Goal: Task Accomplishment & Management: Manage account settings

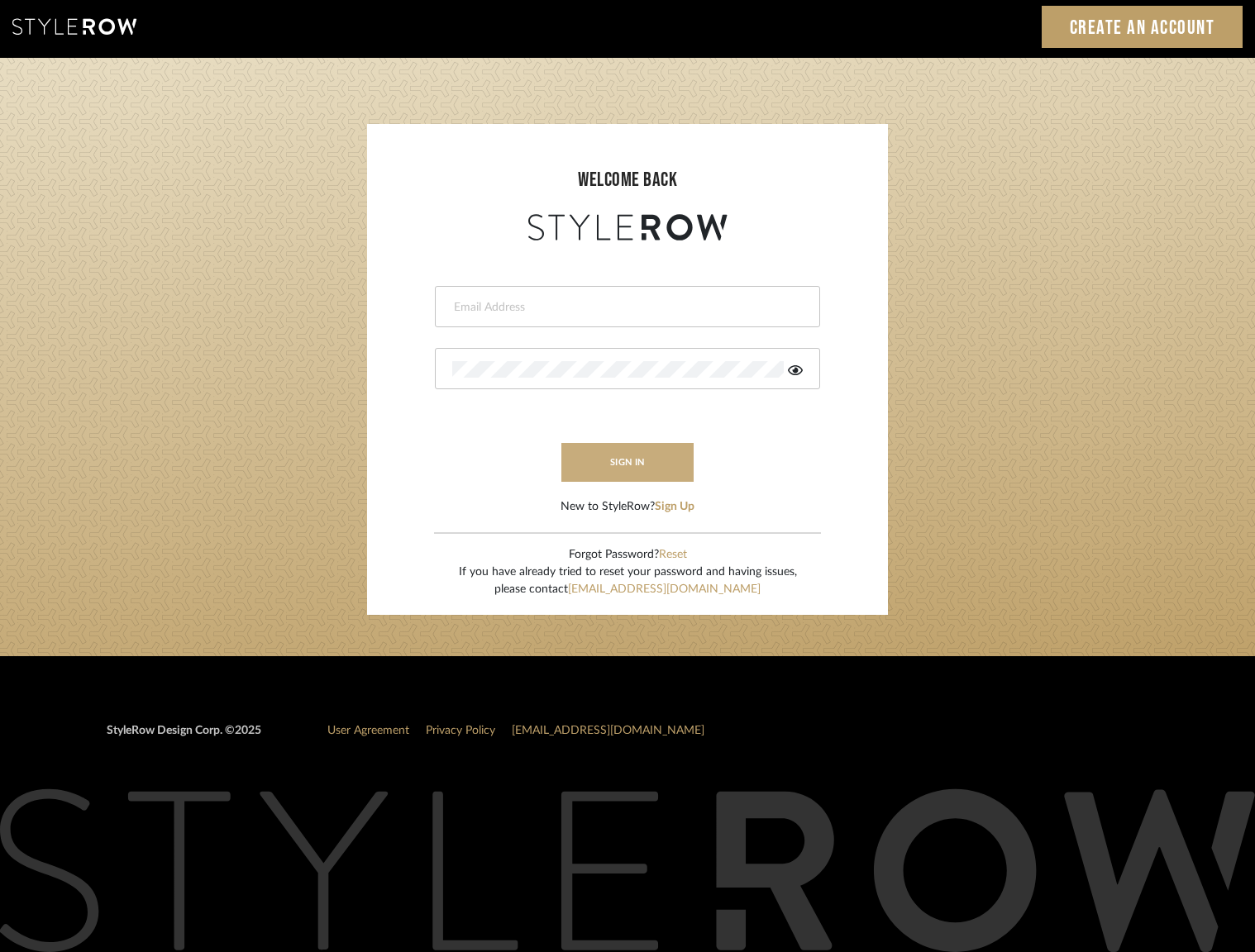
type input "[PERSON_NAME][EMAIL_ADDRESS][DOMAIN_NAME]"
click at [610, 459] on button "sign in" at bounding box center [627, 462] width 132 height 39
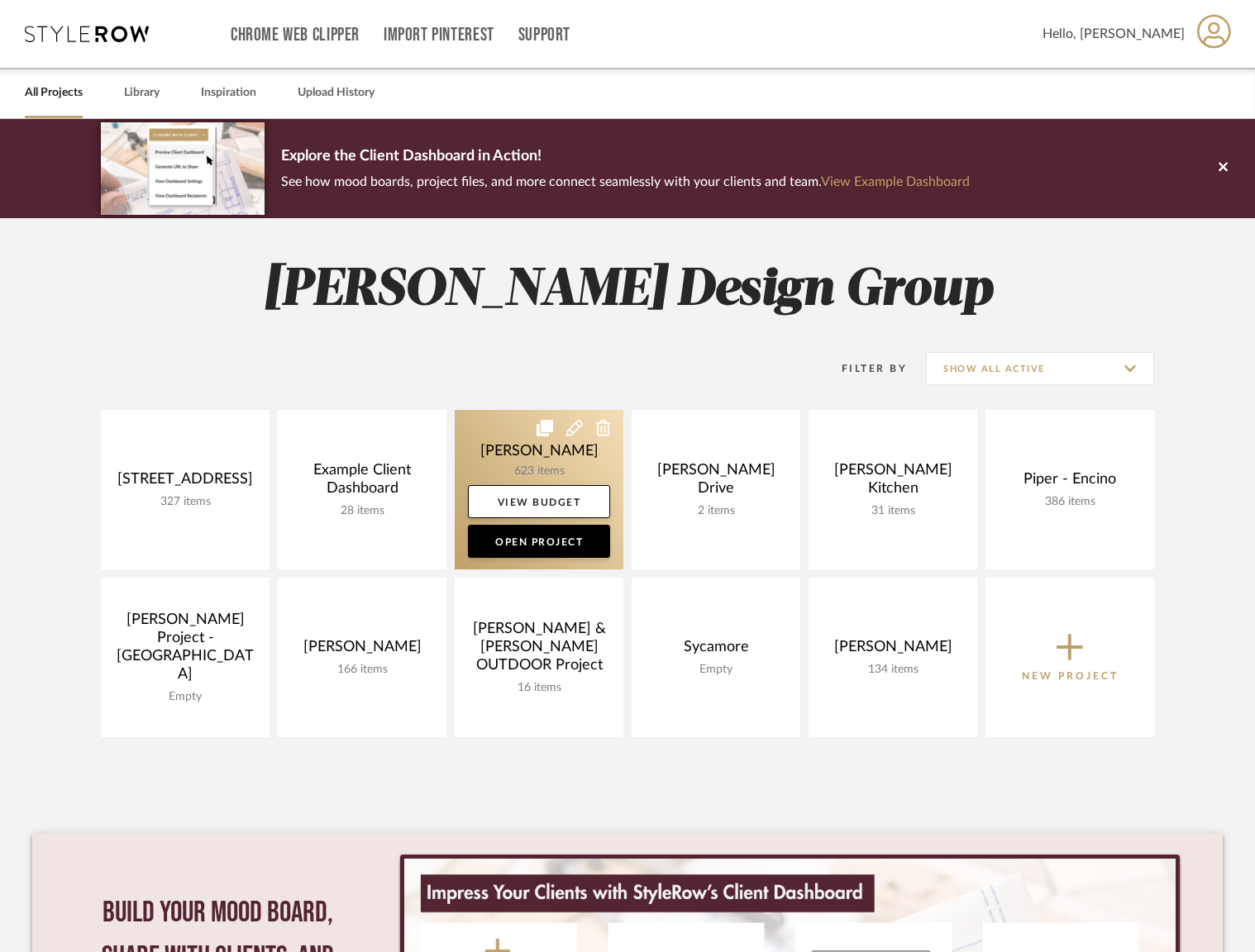
click at [527, 466] on link at bounding box center [539, 490] width 169 height 160
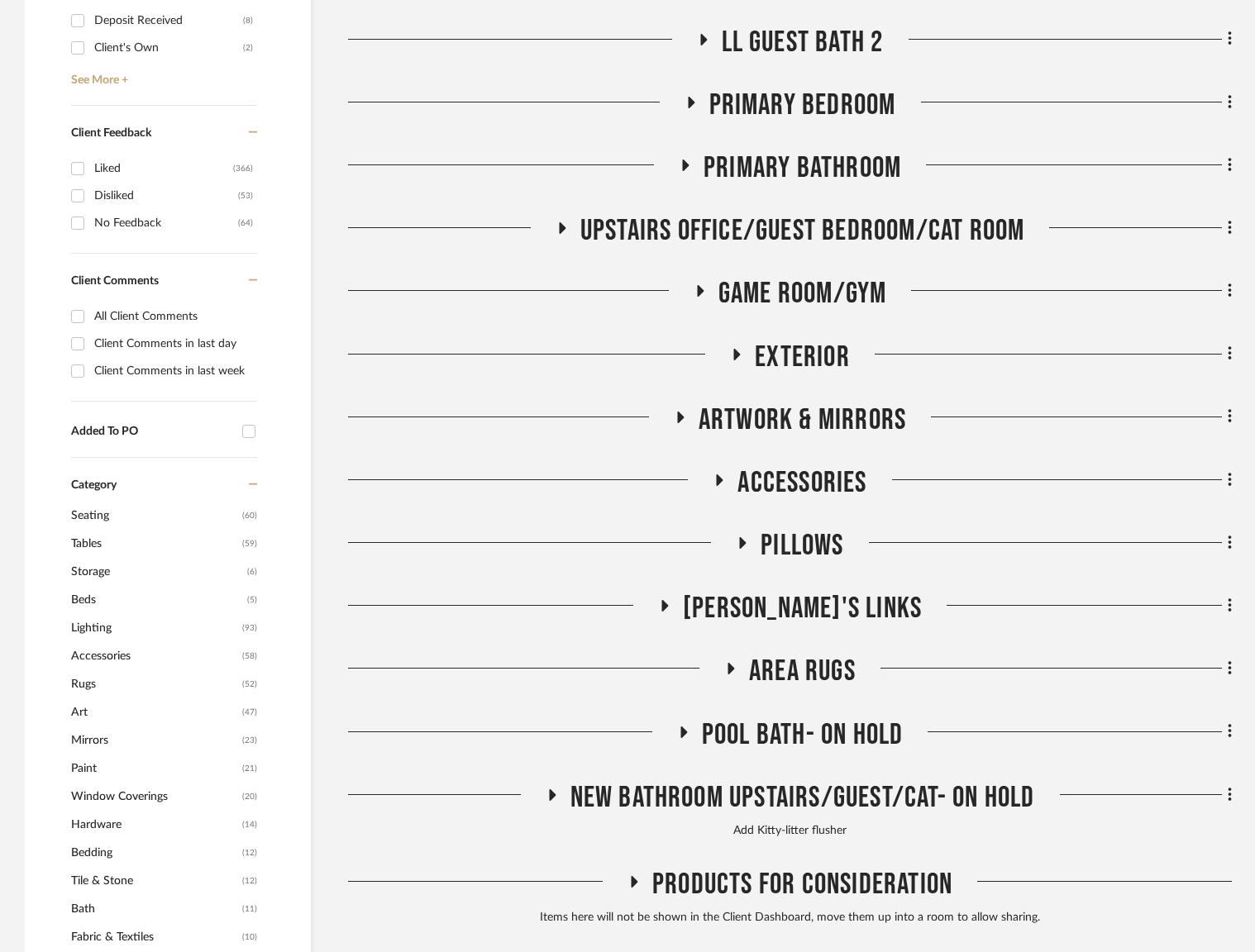
scroll to position [1451, 0]
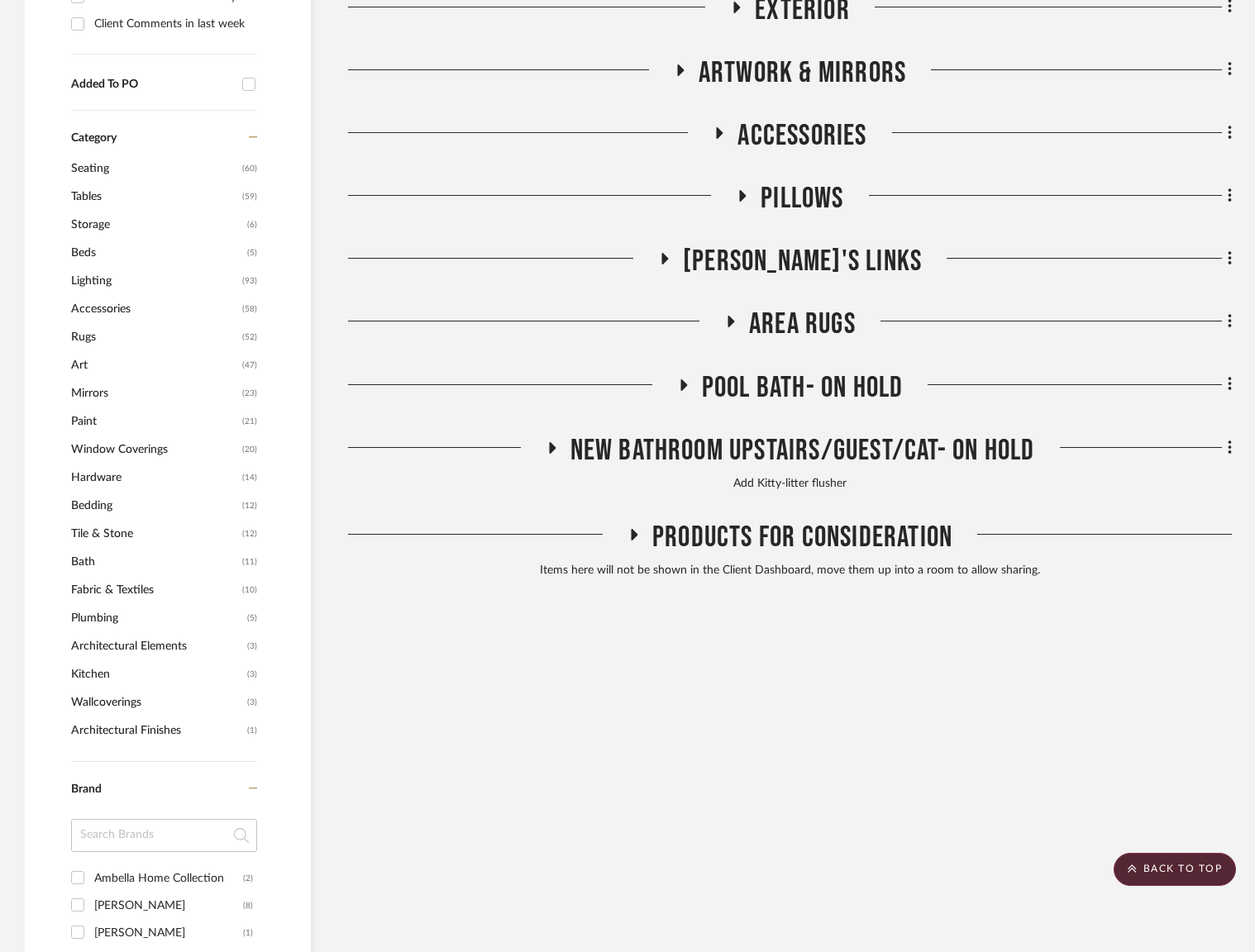
click at [171, 830] on input at bounding box center [163, 835] width 186 height 33
type input "four"
click at [151, 884] on div "Four Hands" at bounding box center [166, 878] width 144 height 26
click at [91, 884] on input "Four Hands (41)" at bounding box center [77, 877] width 26 height 26
checkbox input "true"
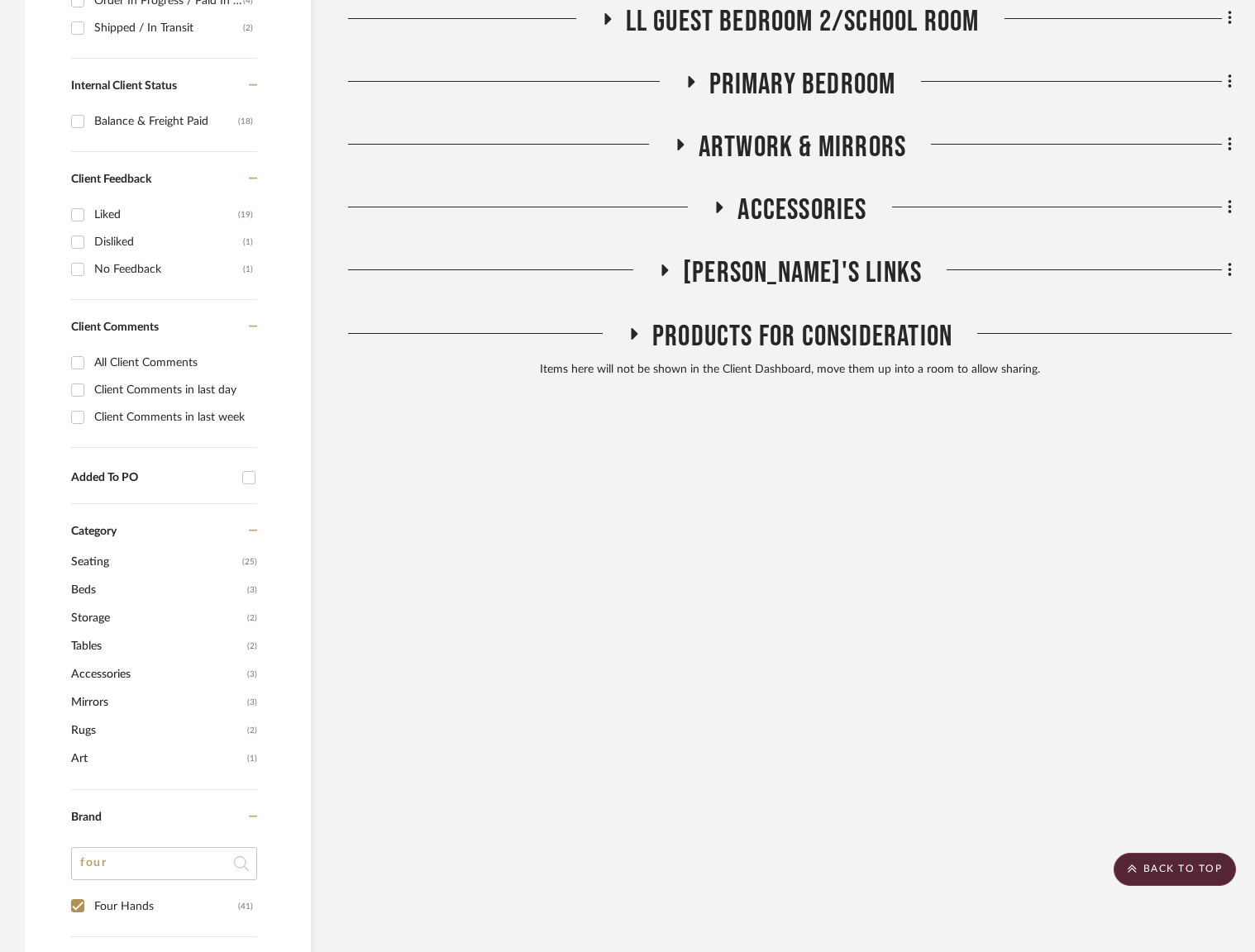
scroll to position [491, 0]
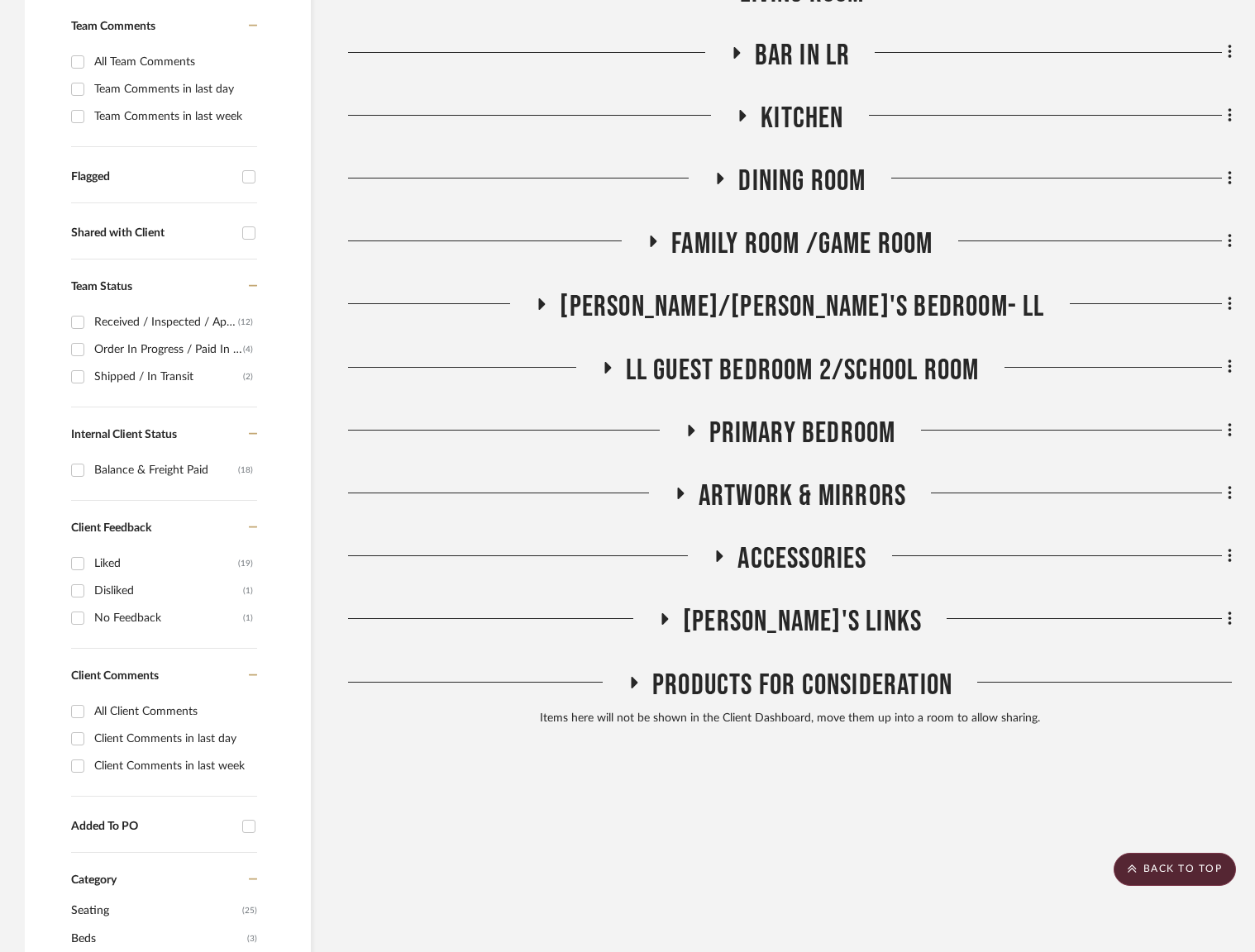
click at [819, 547] on span "Accessories" at bounding box center [802, 559] width 129 height 36
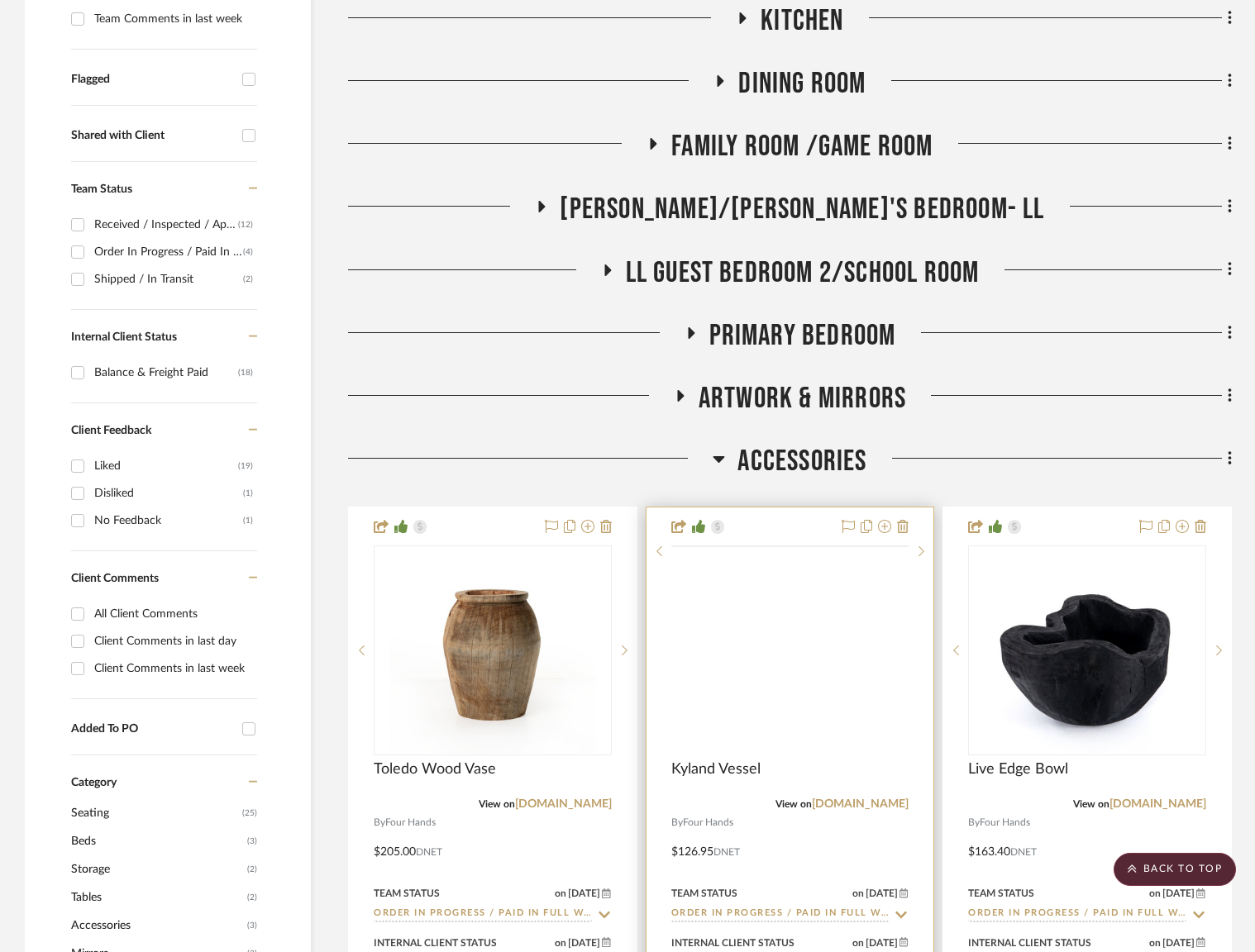
scroll to position [1247, 0]
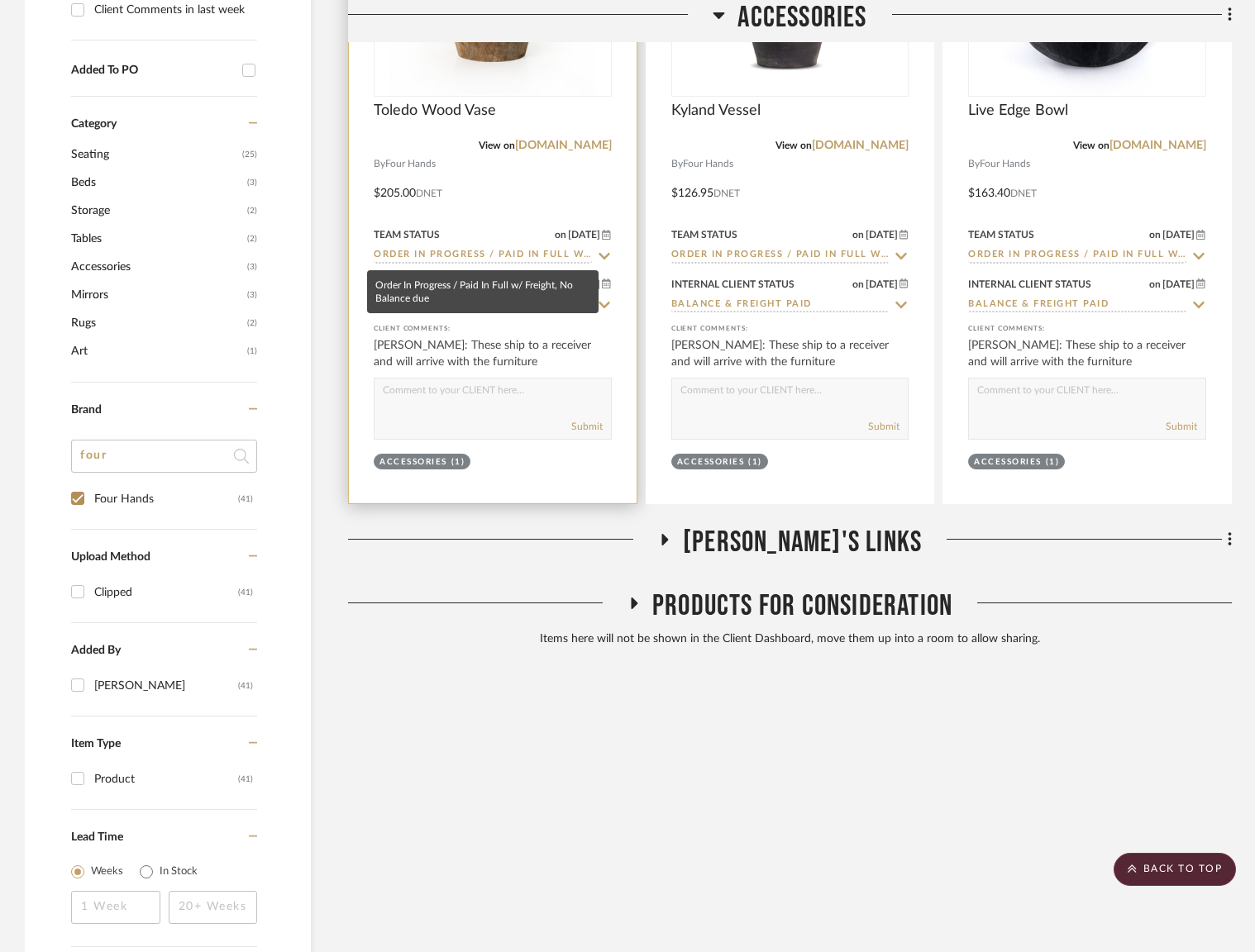
click at [470, 255] on input "Order In Progress / Paid In Full w/ Freight, No Balance due" at bounding box center [482, 255] width 218 height 15
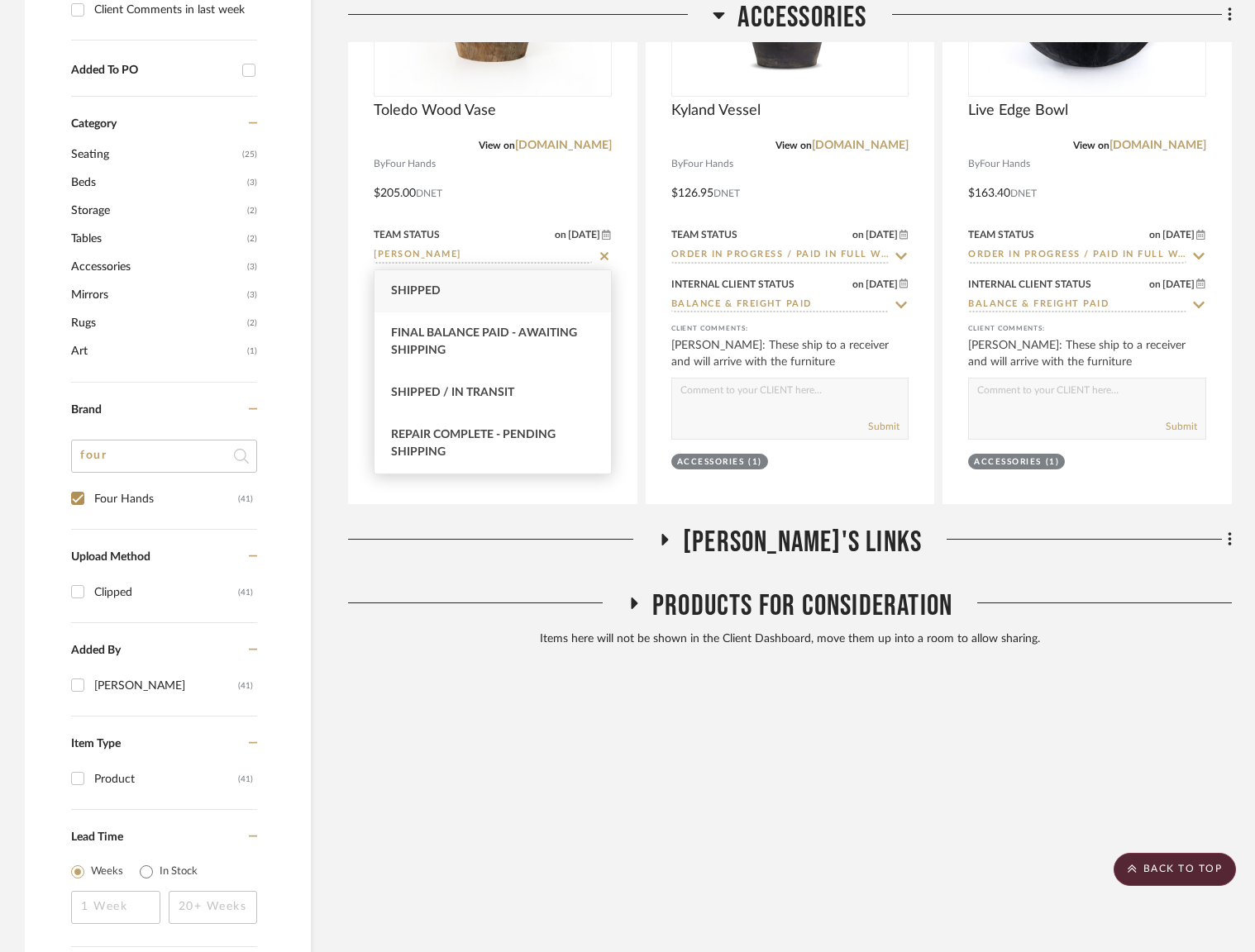
type input "shipp"
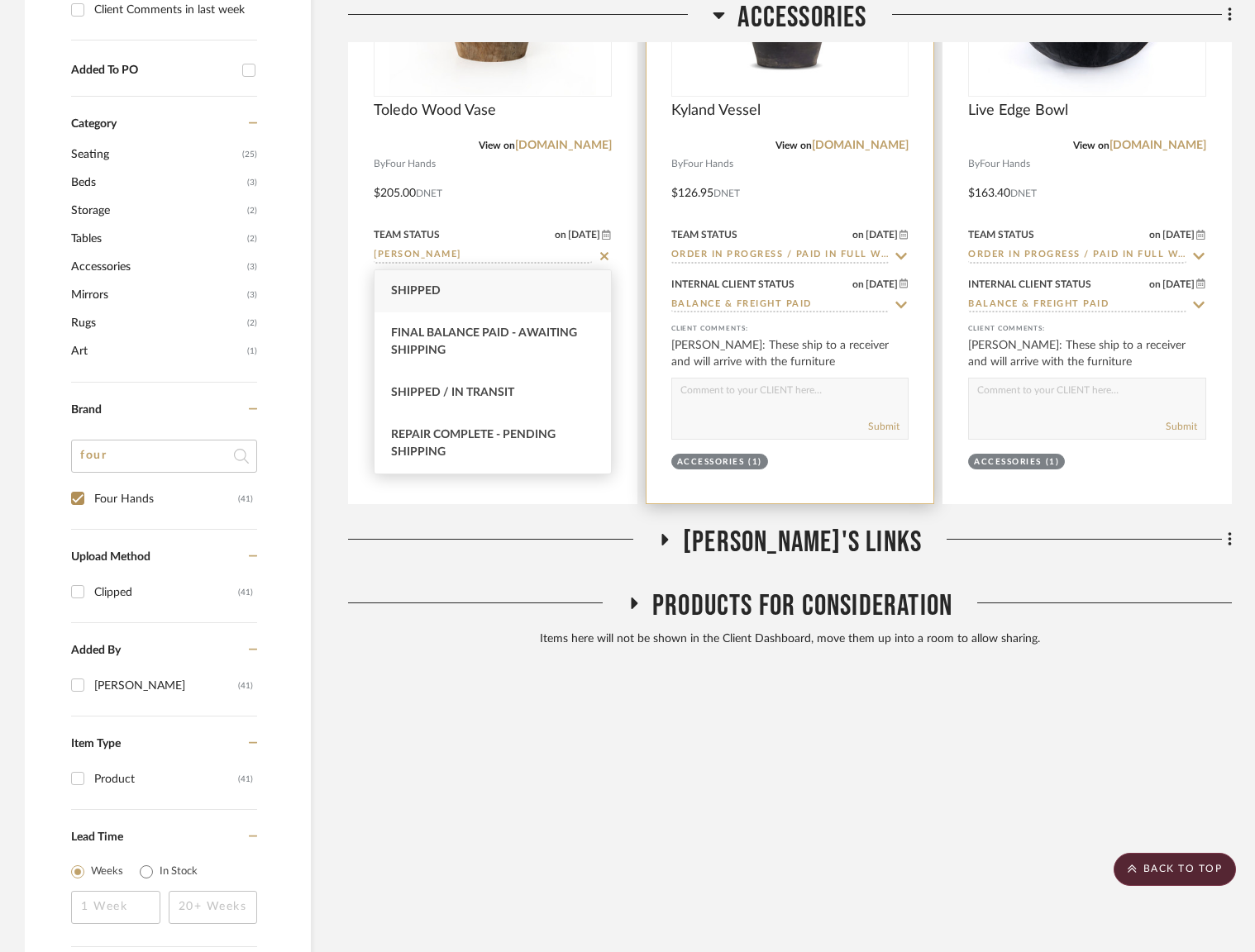
drag, startPoint x: 475, startPoint y: 287, endPoint x: 674, endPoint y: 260, distance: 200.8
click at [475, 287] on div "Shipped" at bounding box center [492, 291] width 236 height 42
type input "8/11/2025"
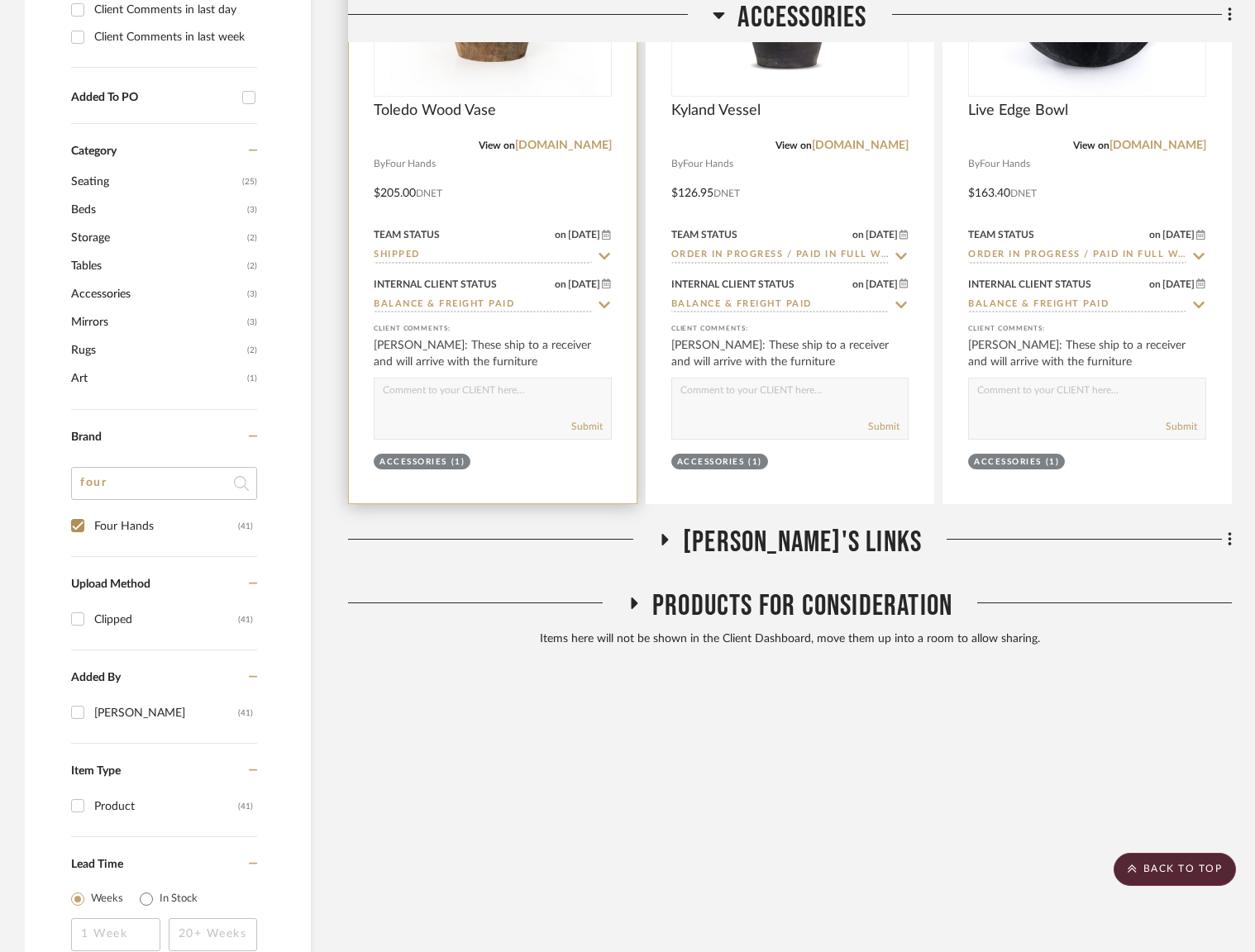
scroll to position [1274, 0]
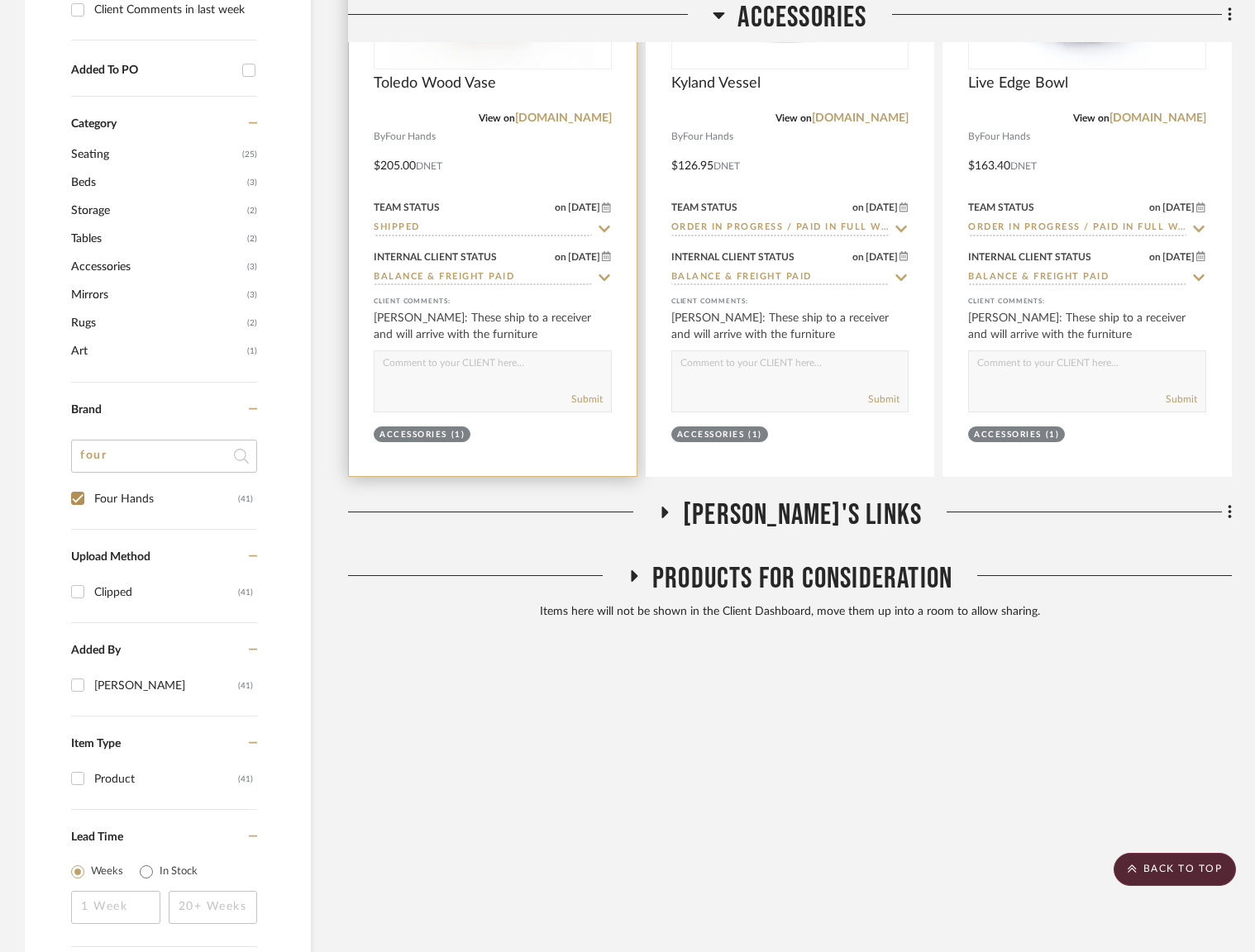
click at [466, 254] on div "Internal Client Status" at bounding box center [434, 257] width 123 height 15
click at [443, 231] on input "Shipped" at bounding box center [482, 228] width 218 height 15
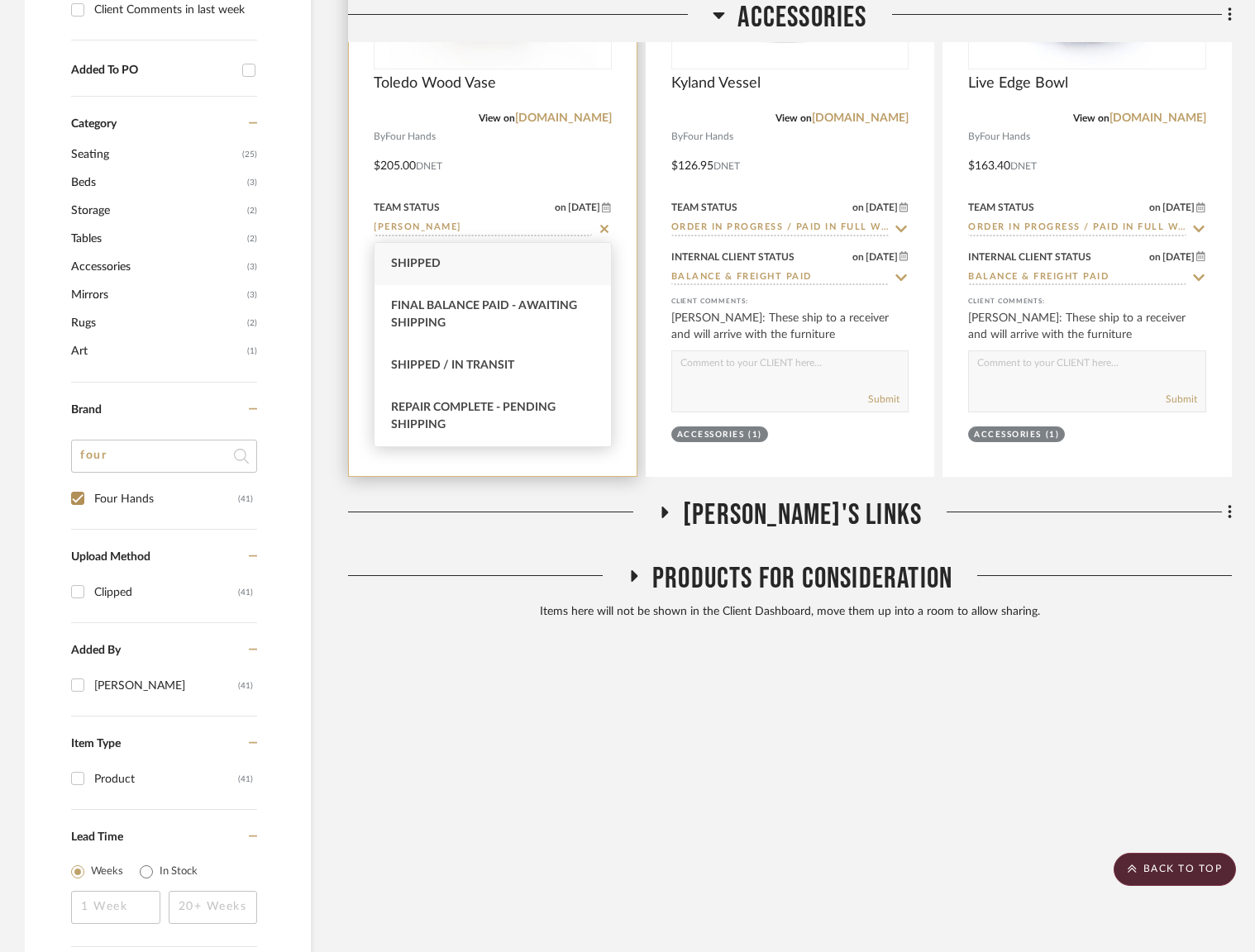
drag, startPoint x: 460, startPoint y: 358, endPoint x: 577, endPoint y: 274, distance: 144.0
click at [460, 357] on div "Shipped / In Transit" at bounding box center [492, 365] width 236 height 42
type input "Shipped / In Transit"
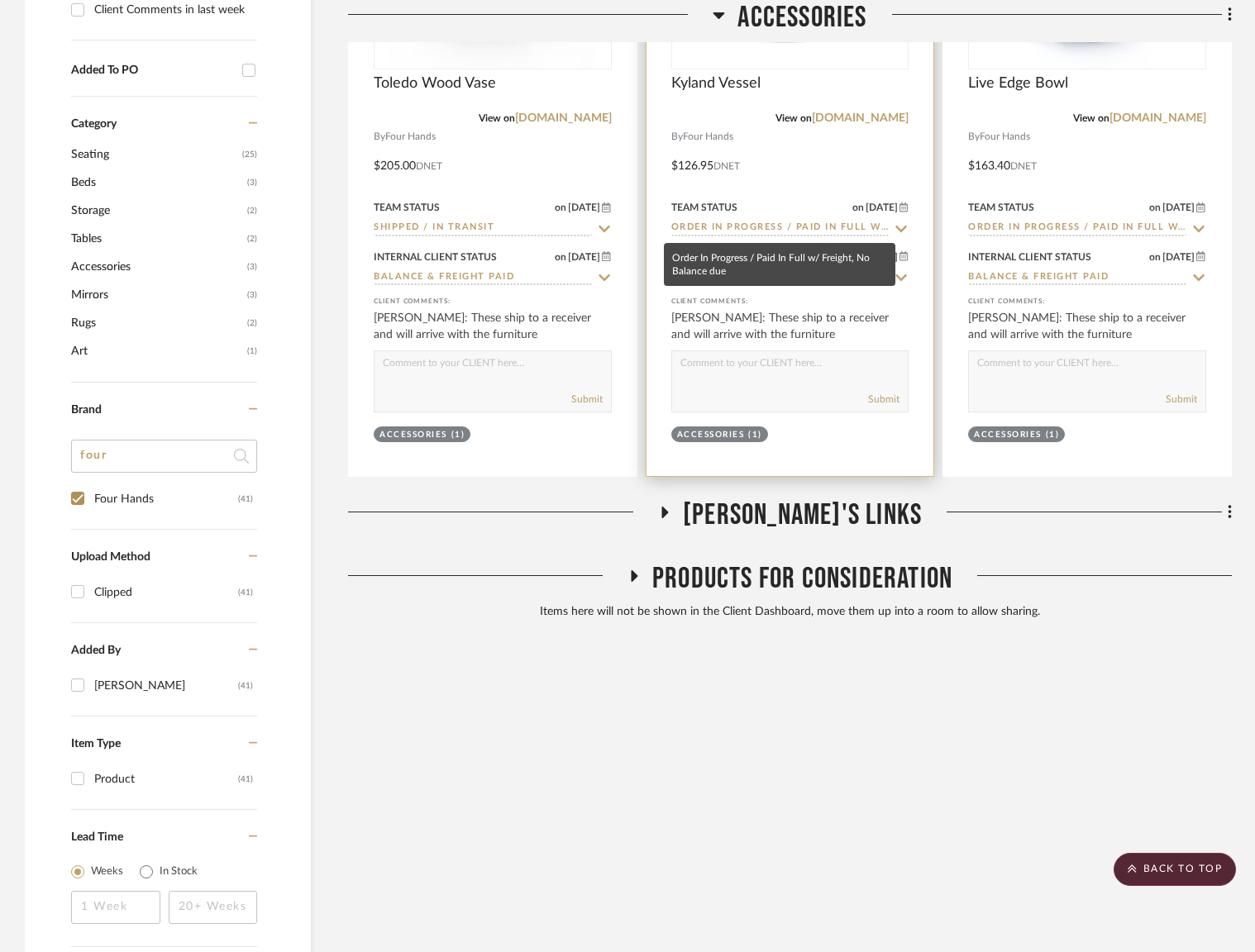
scroll to position [1247, 0]
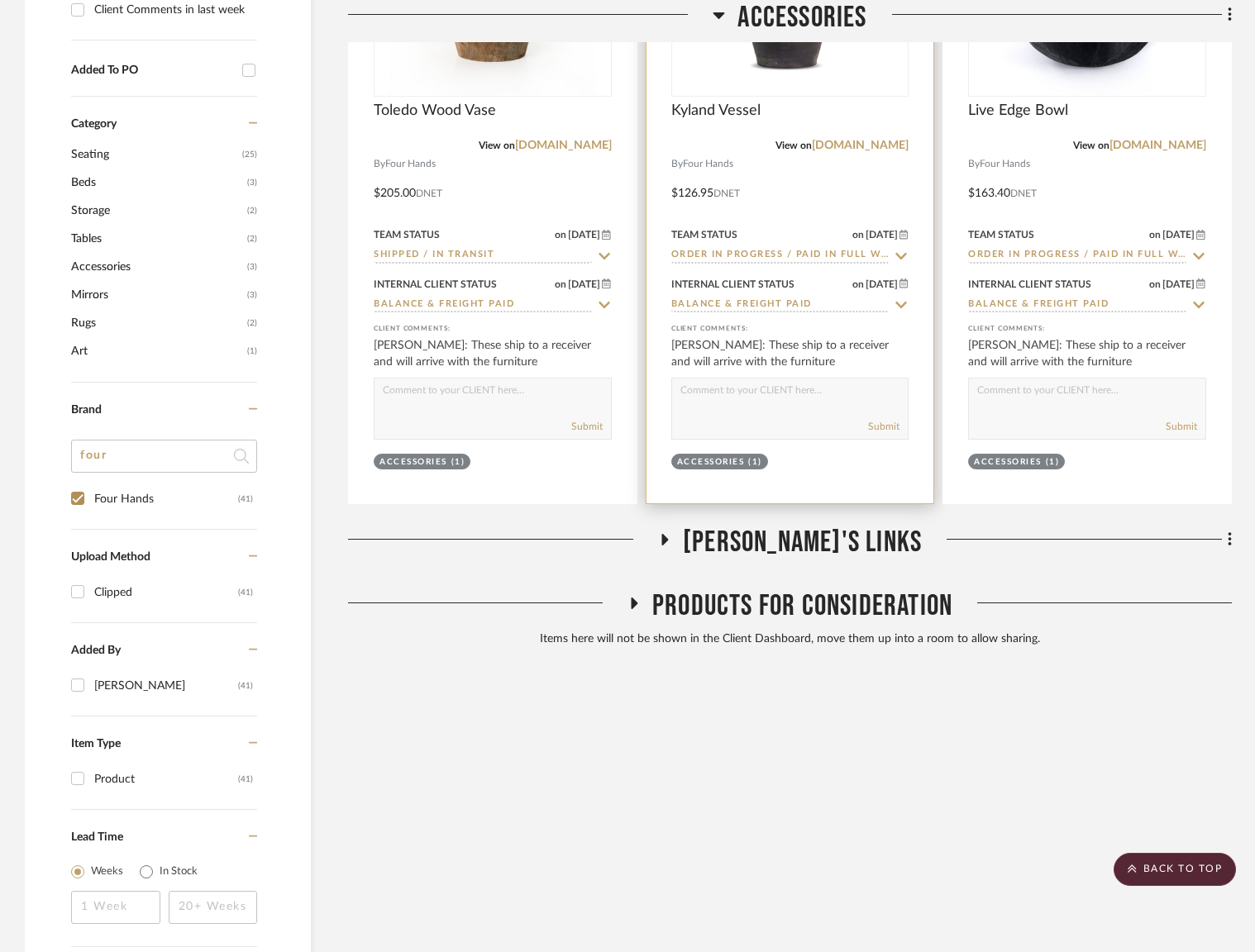
click at [705, 222] on div at bounding box center [790, 175] width 287 height 654
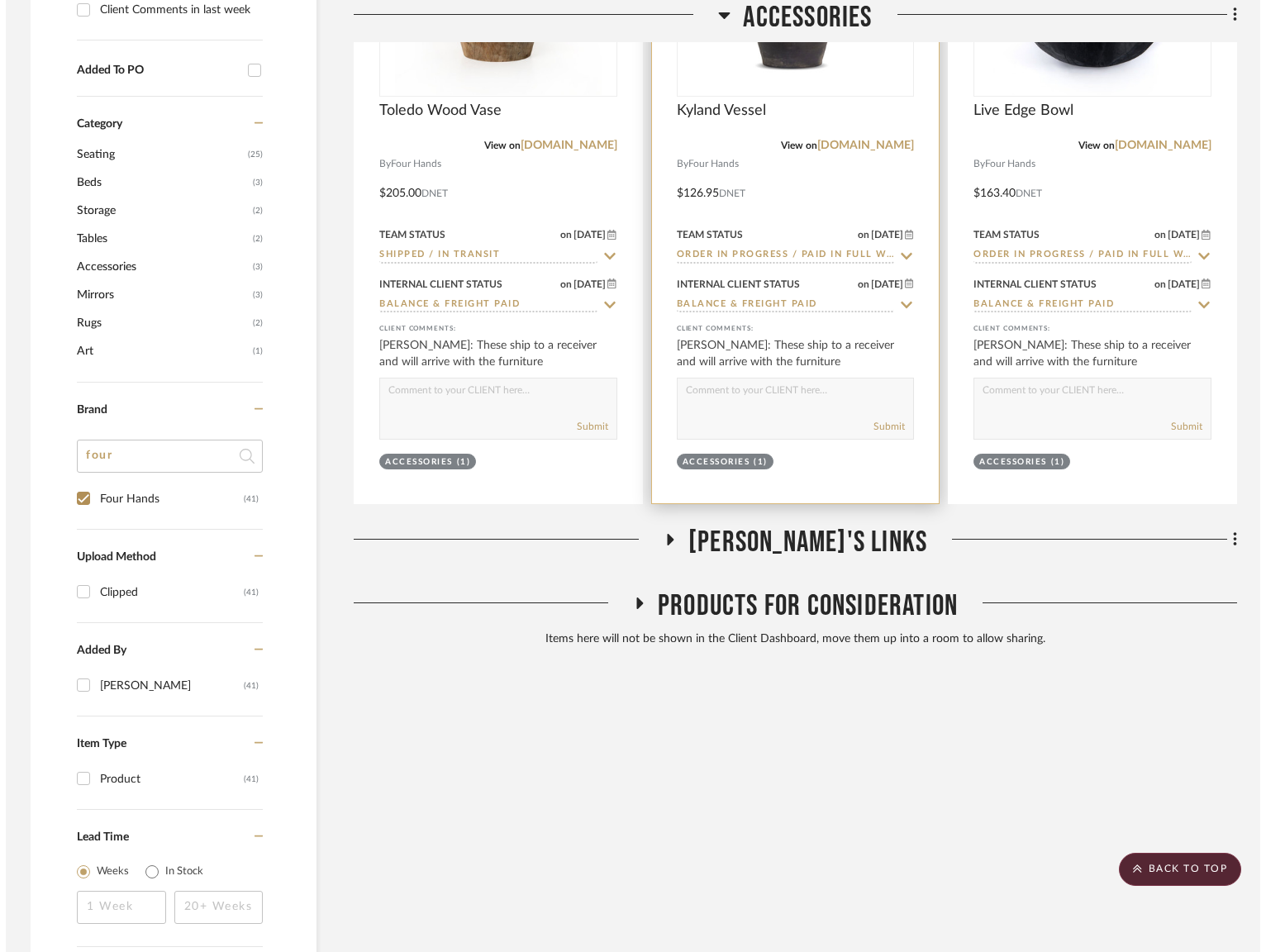
scroll to position [0, 0]
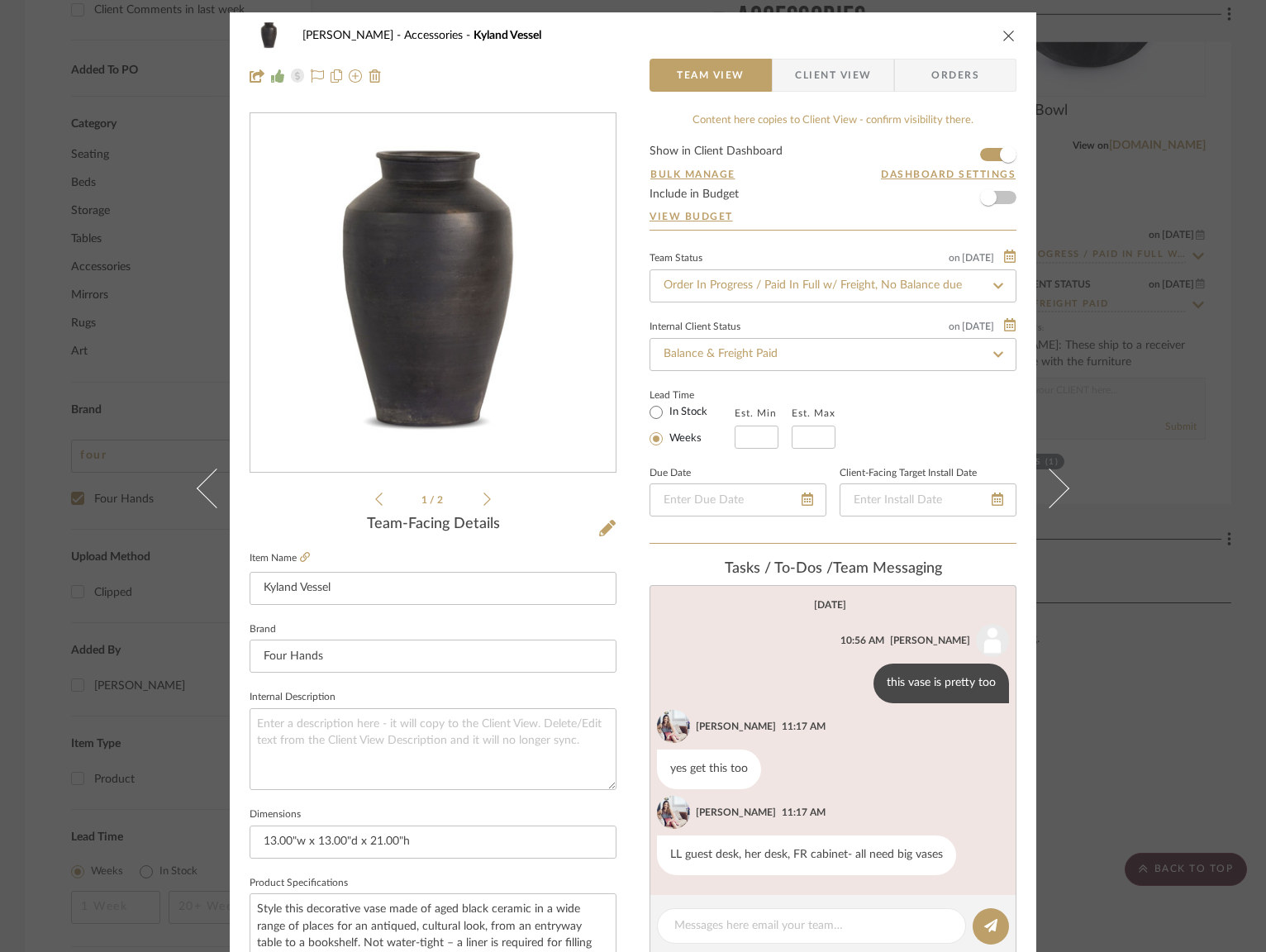
drag, startPoint x: 1002, startPoint y: 28, endPoint x: 905, endPoint y: 170, distance: 172.0
click at [1002, 29] on icon "close" at bounding box center [1008, 35] width 13 height 13
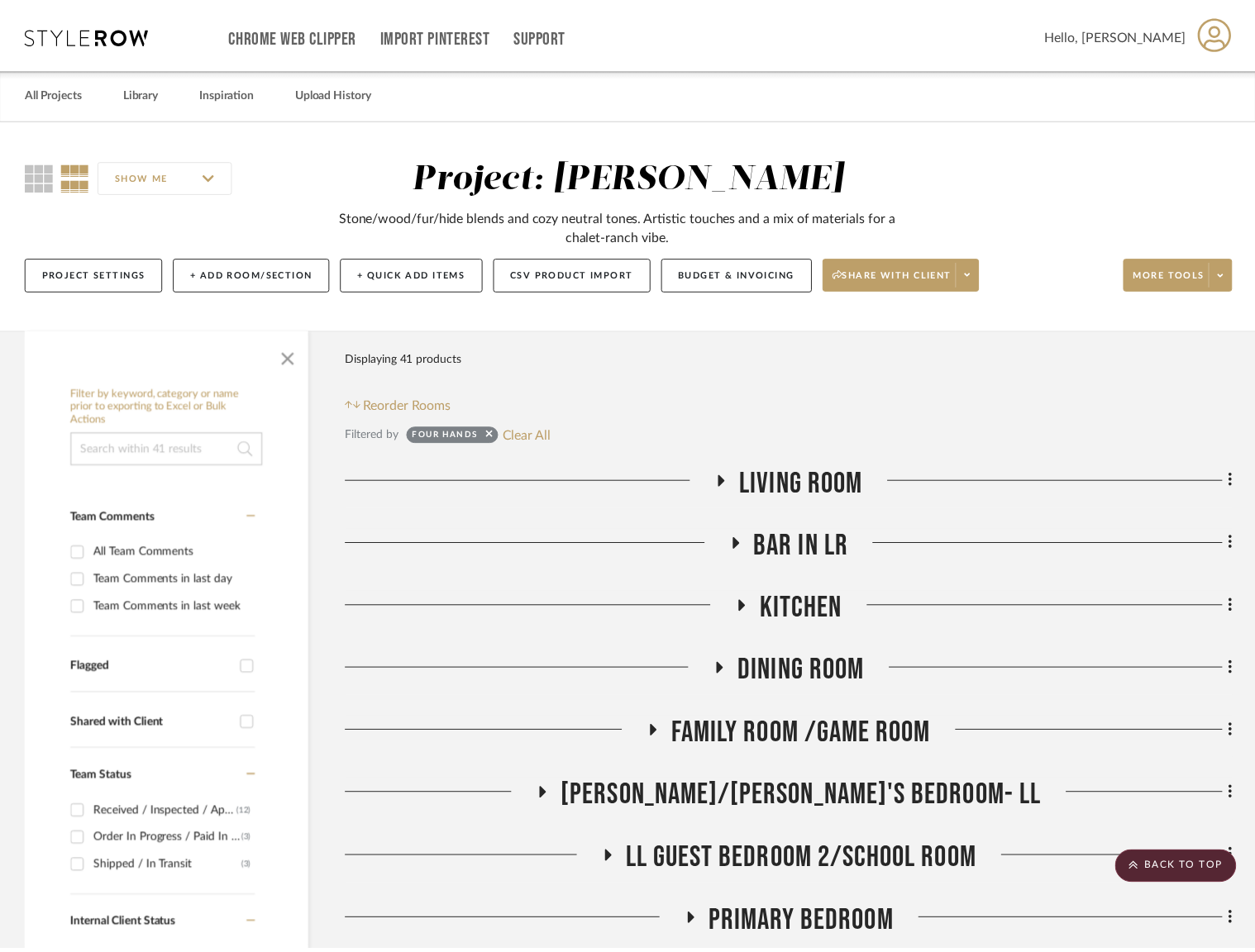
scroll to position [1247, 0]
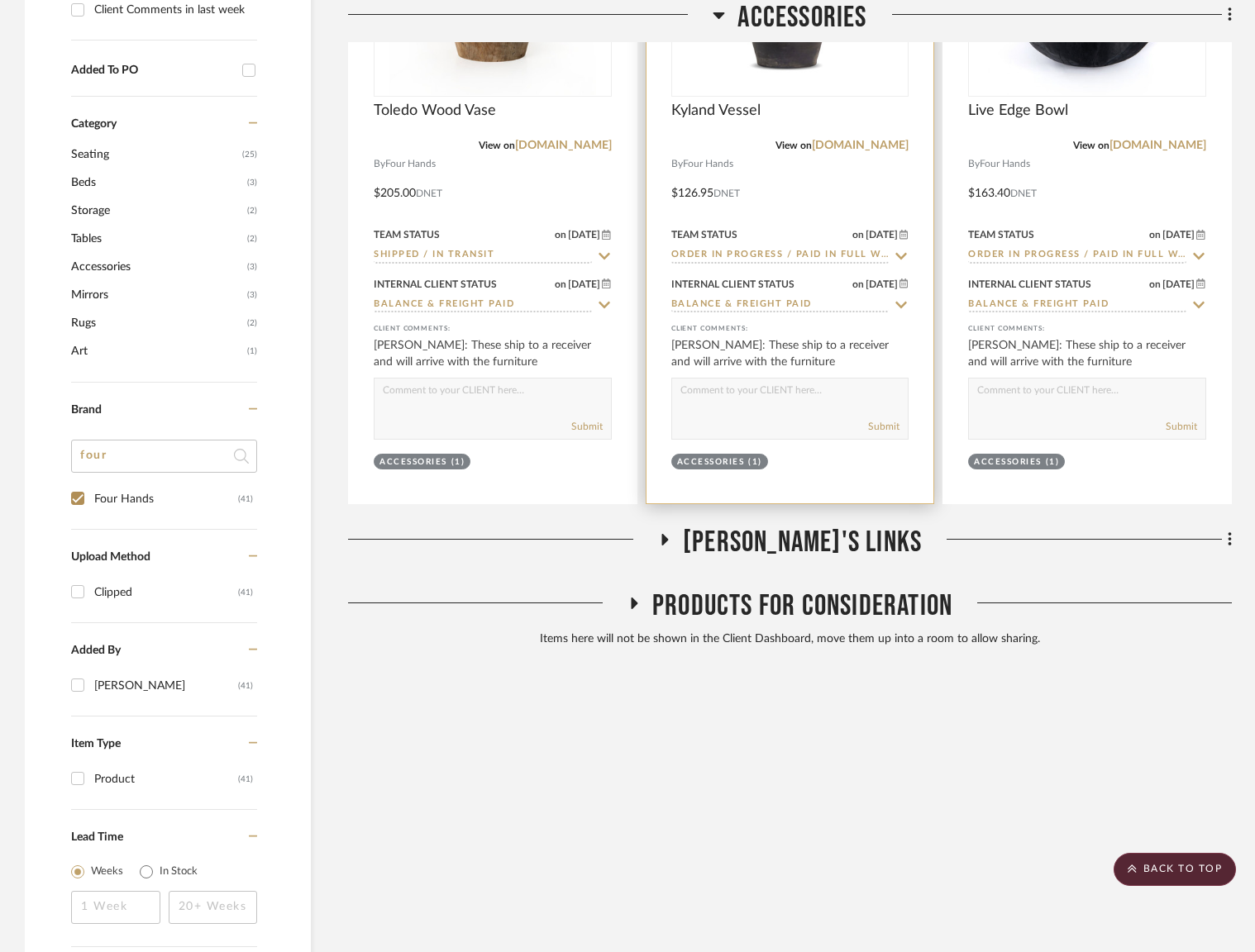
click at [793, 252] on input "Order In Progress / Paid In Full w/ Freight, No Balance due" at bounding box center [780, 255] width 218 height 15
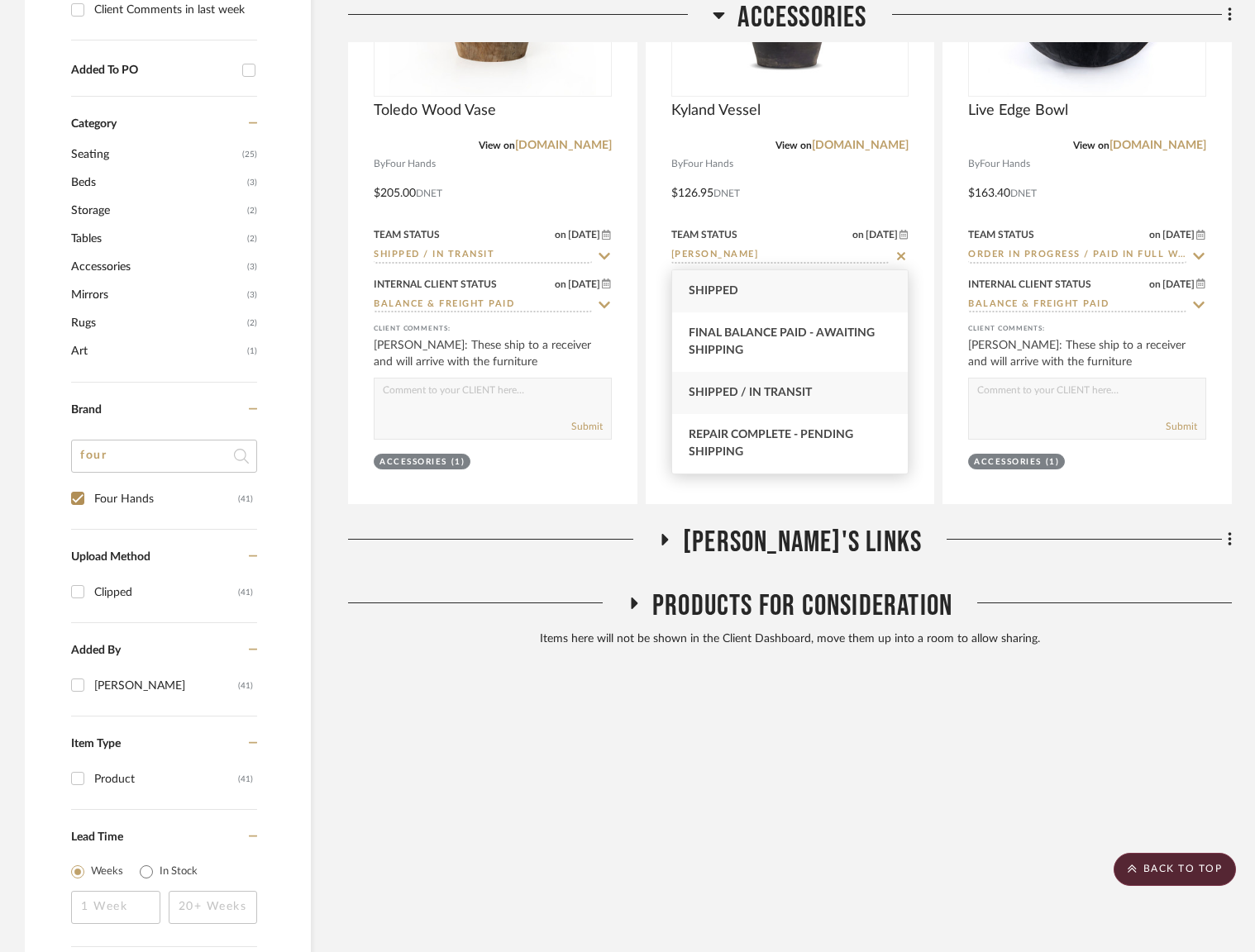
type input "shipp"
click at [780, 387] on span "Shipped / In Transit" at bounding box center [750, 392] width 123 height 12
type input "8/11/2025"
type input "Shipped / In Transit"
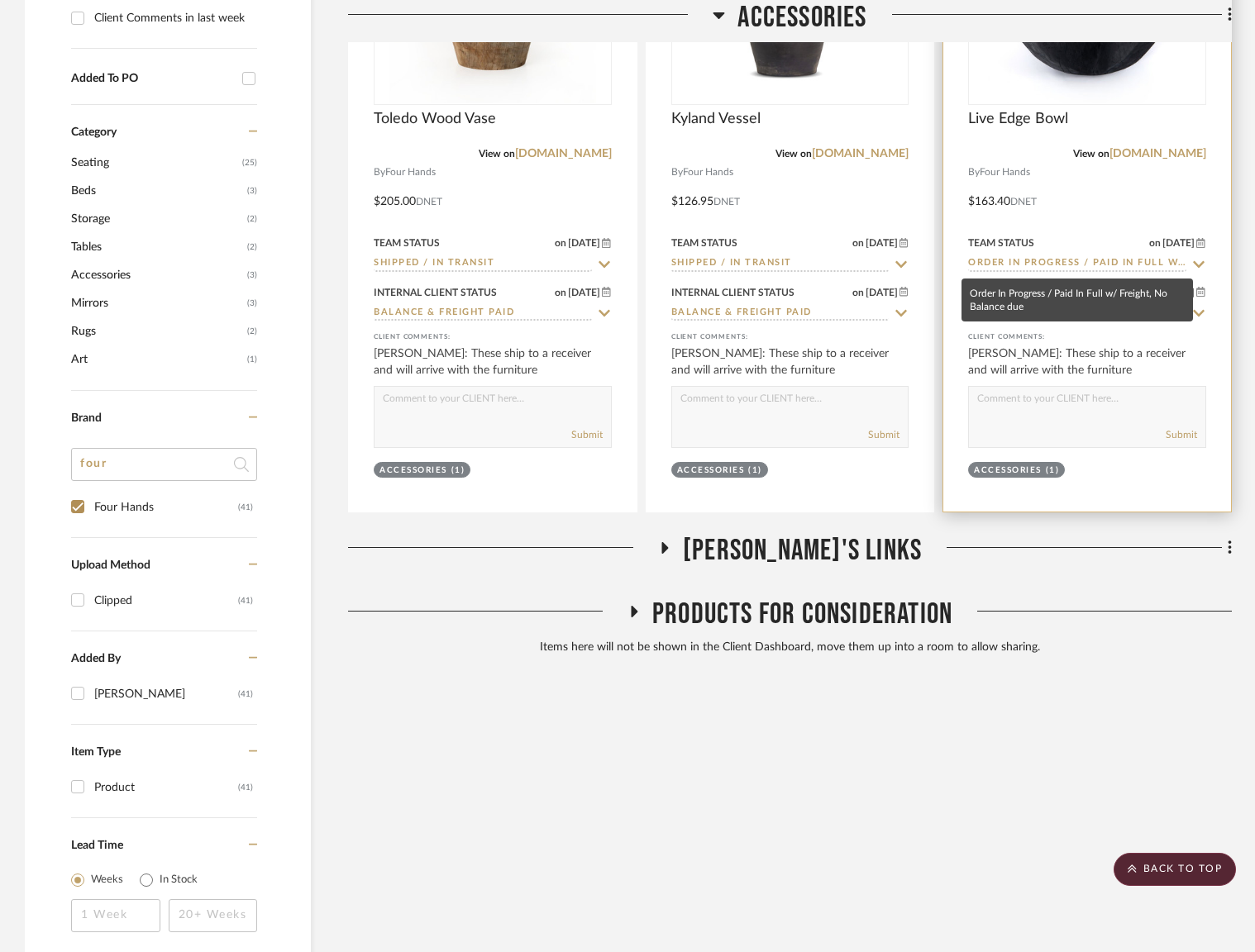
scroll to position [1240, 0]
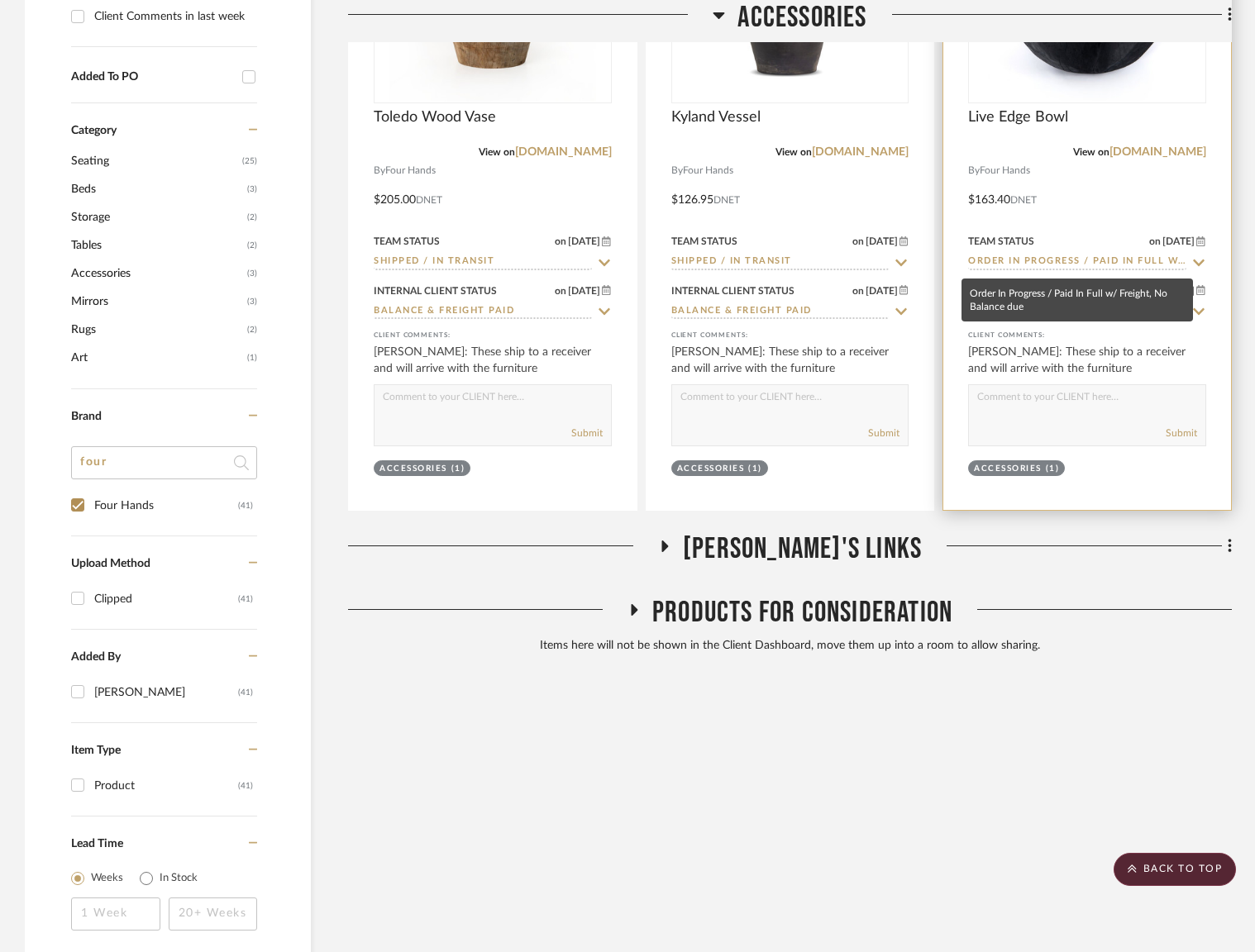
click at [1031, 271] on div at bounding box center [1087, 182] width 287 height 654
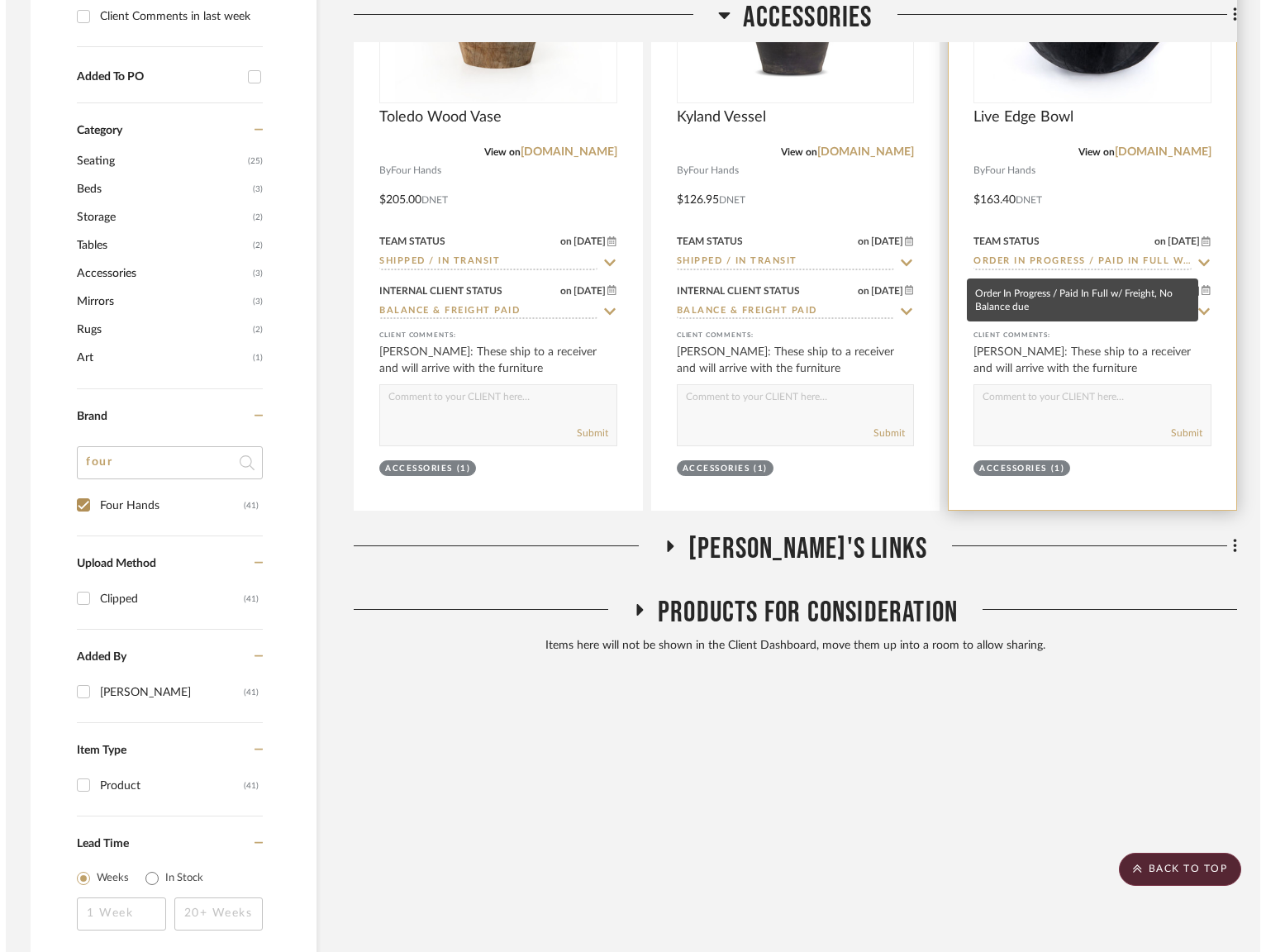
scroll to position [0, 0]
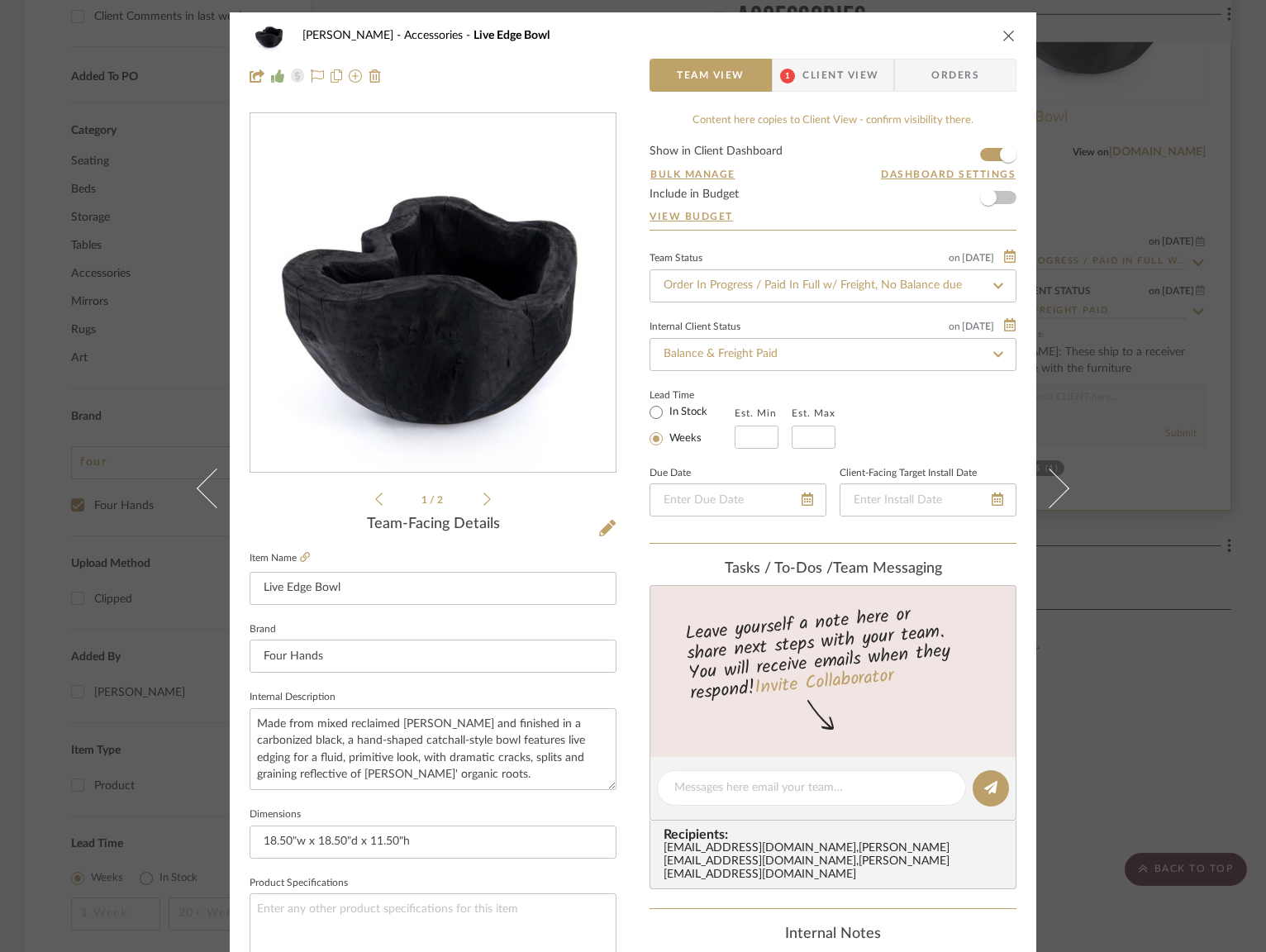
drag, startPoint x: 1006, startPoint y: 32, endPoint x: 1063, endPoint y: 123, distance: 107.4
click at [1007, 33] on icon "close" at bounding box center [1008, 35] width 13 height 13
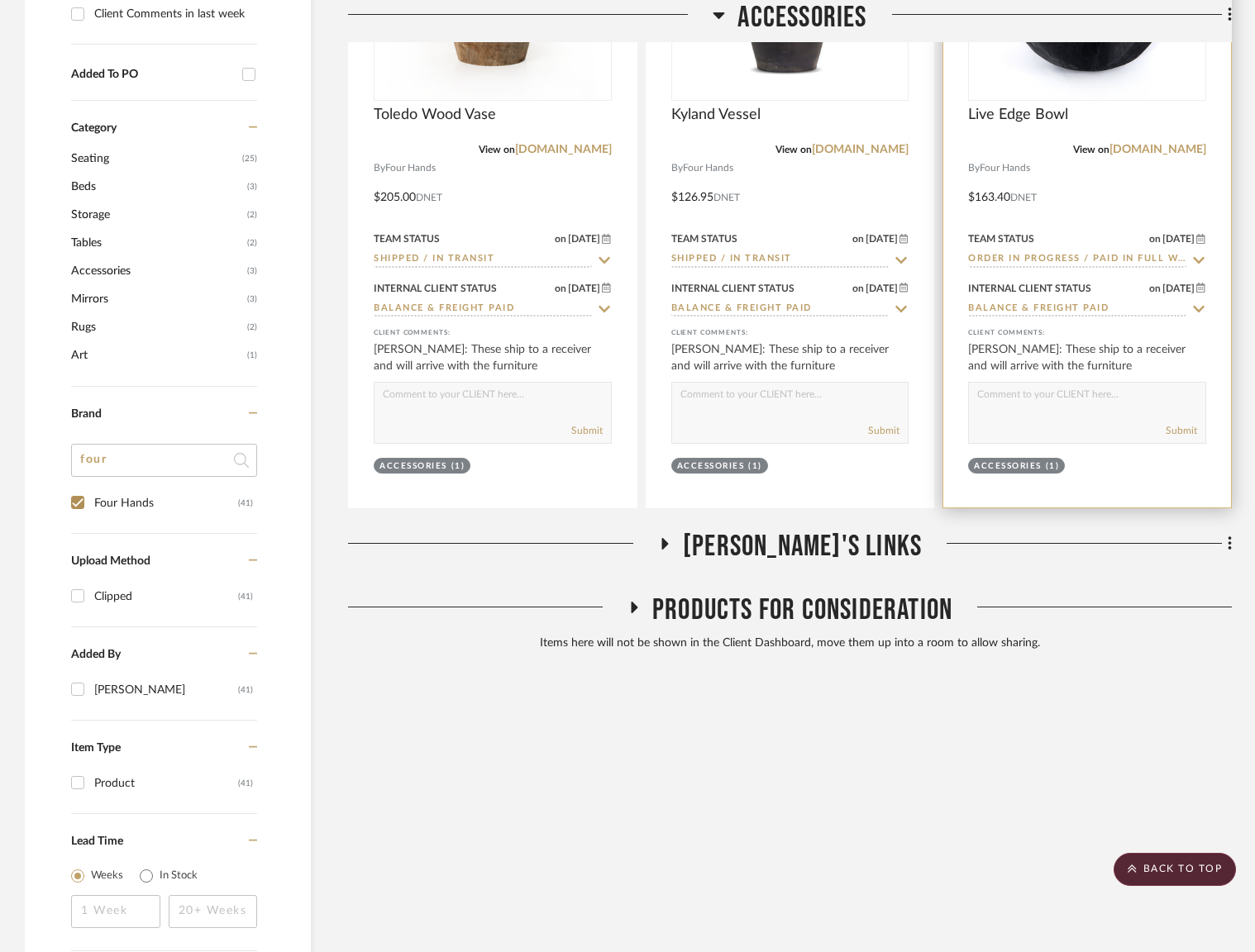
click at [1093, 261] on input "Order In Progress / Paid In Full w/ Freight, No Balance due" at bounding box center [1076, 259] width 218 height 15
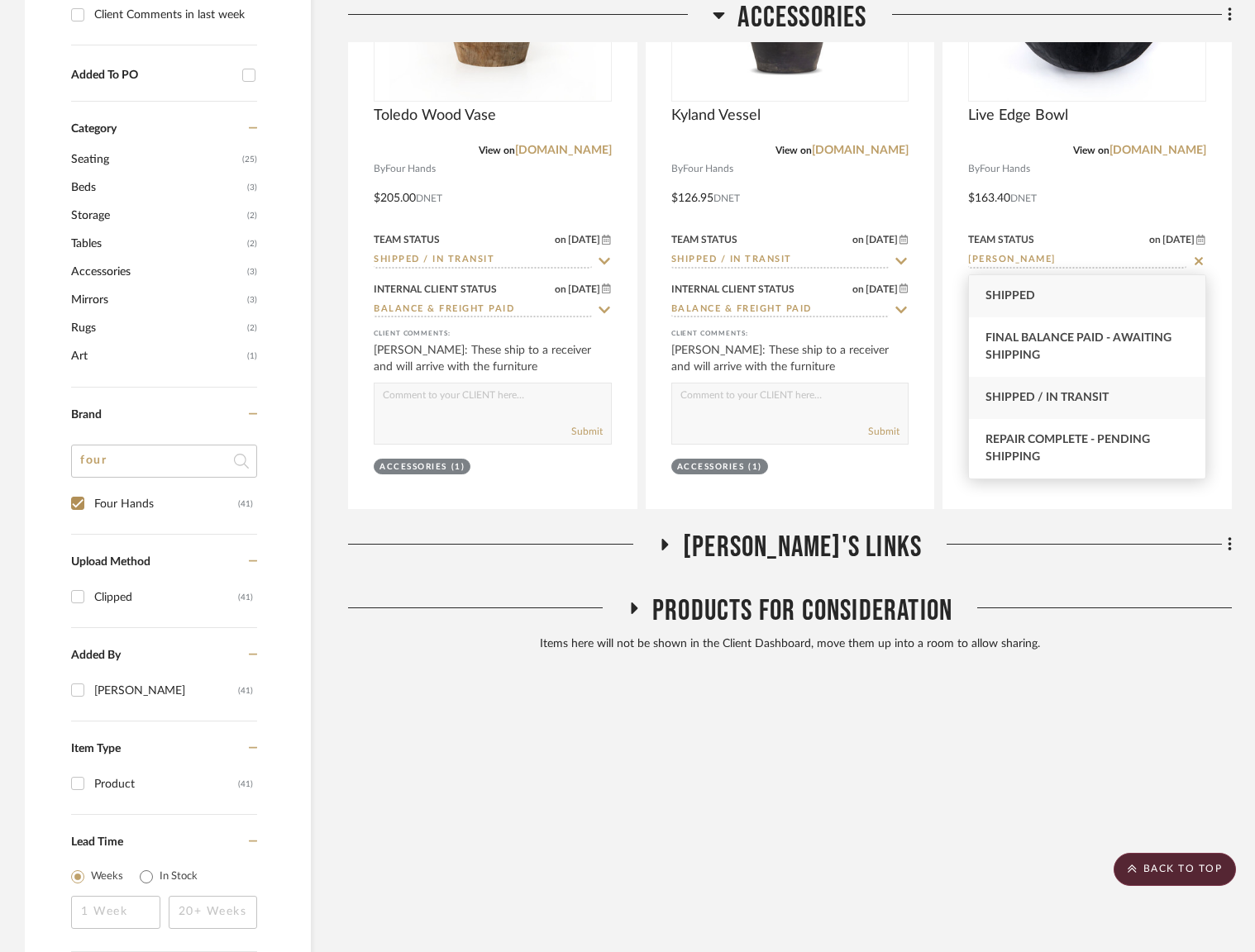
type input "shipp"
click at [1064, 402] on span "Shipped / In Transit" at bounding box center [1047, 397] width 123 height 12
type input "8/11/2025"
type input "Shipped / In Transit"
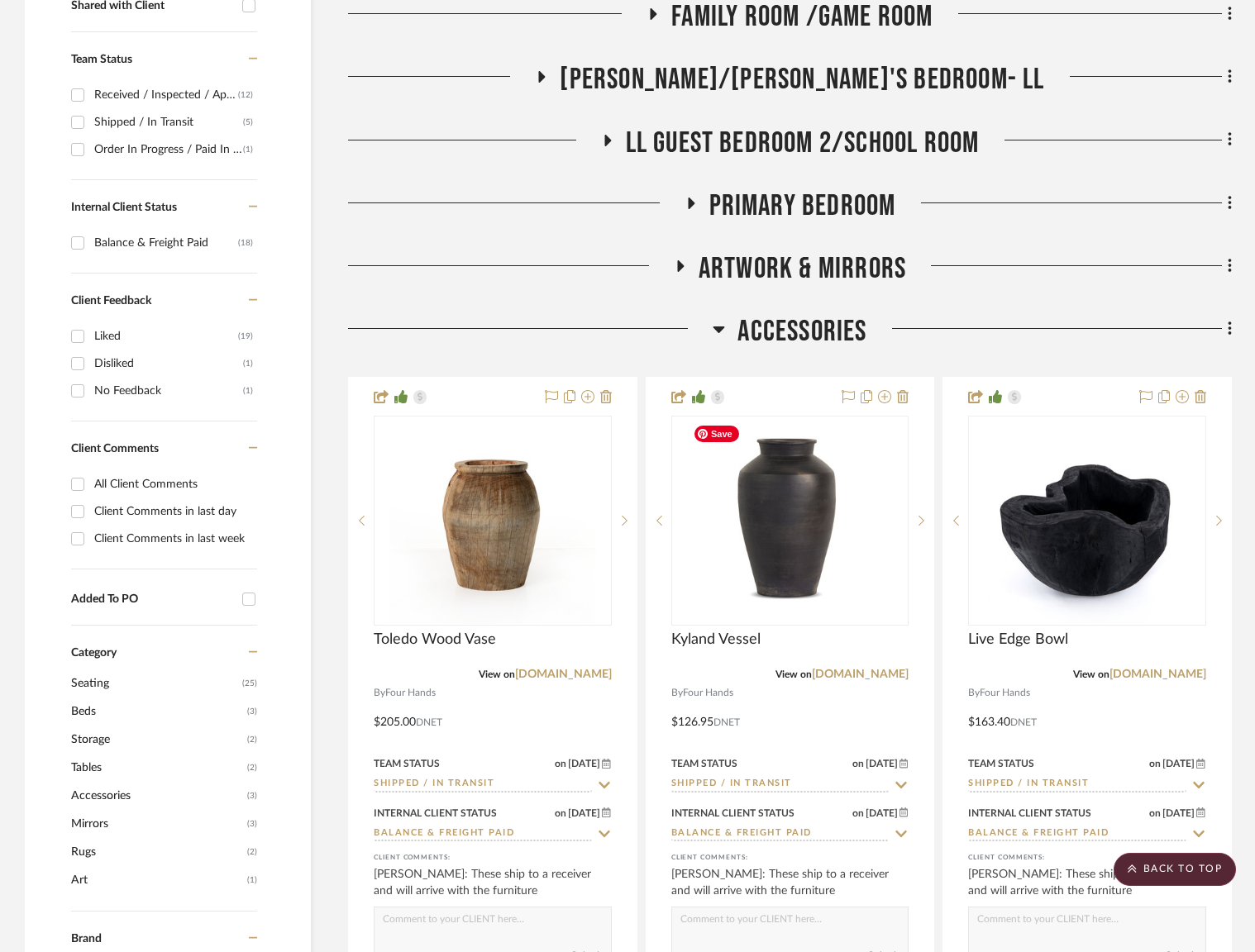
scroll to position [651, 0]
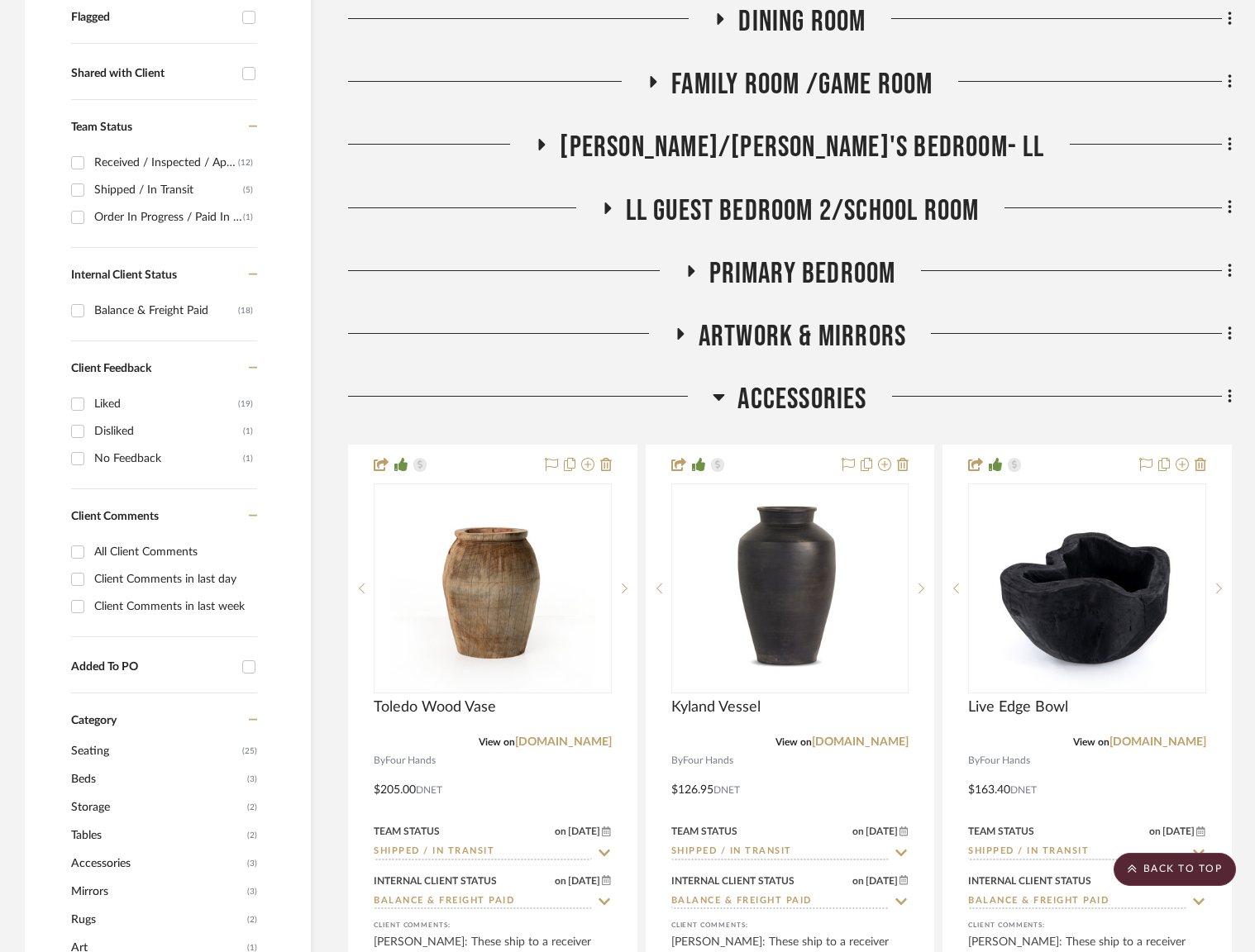
drag, startPoint x: 802, startPoint y: 384, endPoint x: 797, endPoint y: 354, distance: 30.4
click at [802, 383] on span "Accessories" at bounding box center [802, 399] width 129 height 36
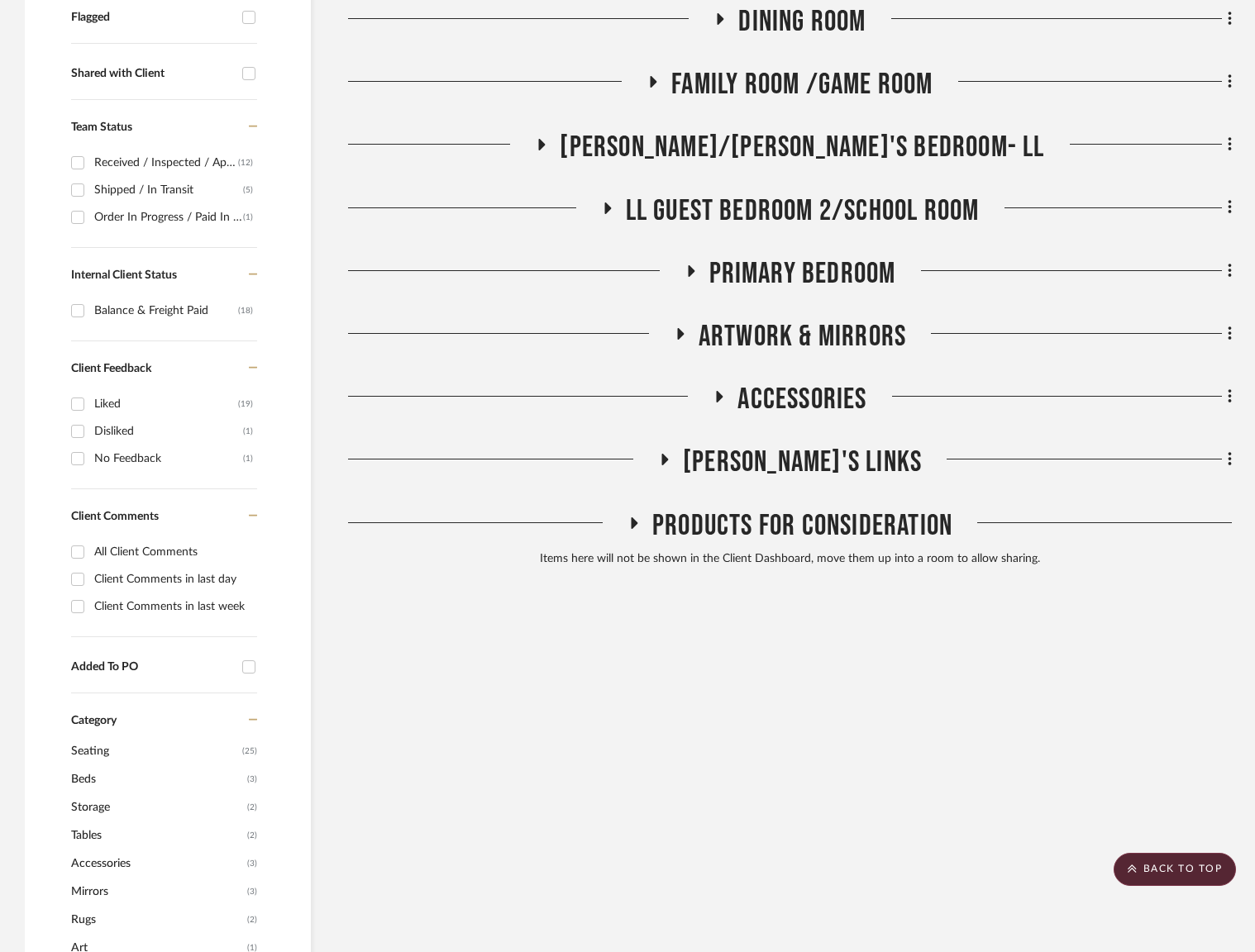
click at [789, 186] on div "Drawings, Visual Guide & Budget Foyer / Entry / Hall/ Staircase Powder Room Liv…" at bounding box center [790, 195] width 883 height 758
click at [797, 212] on span "LL Guest Bedroom 2/School Room" at bounding box center [803, 211] width 354 height 36
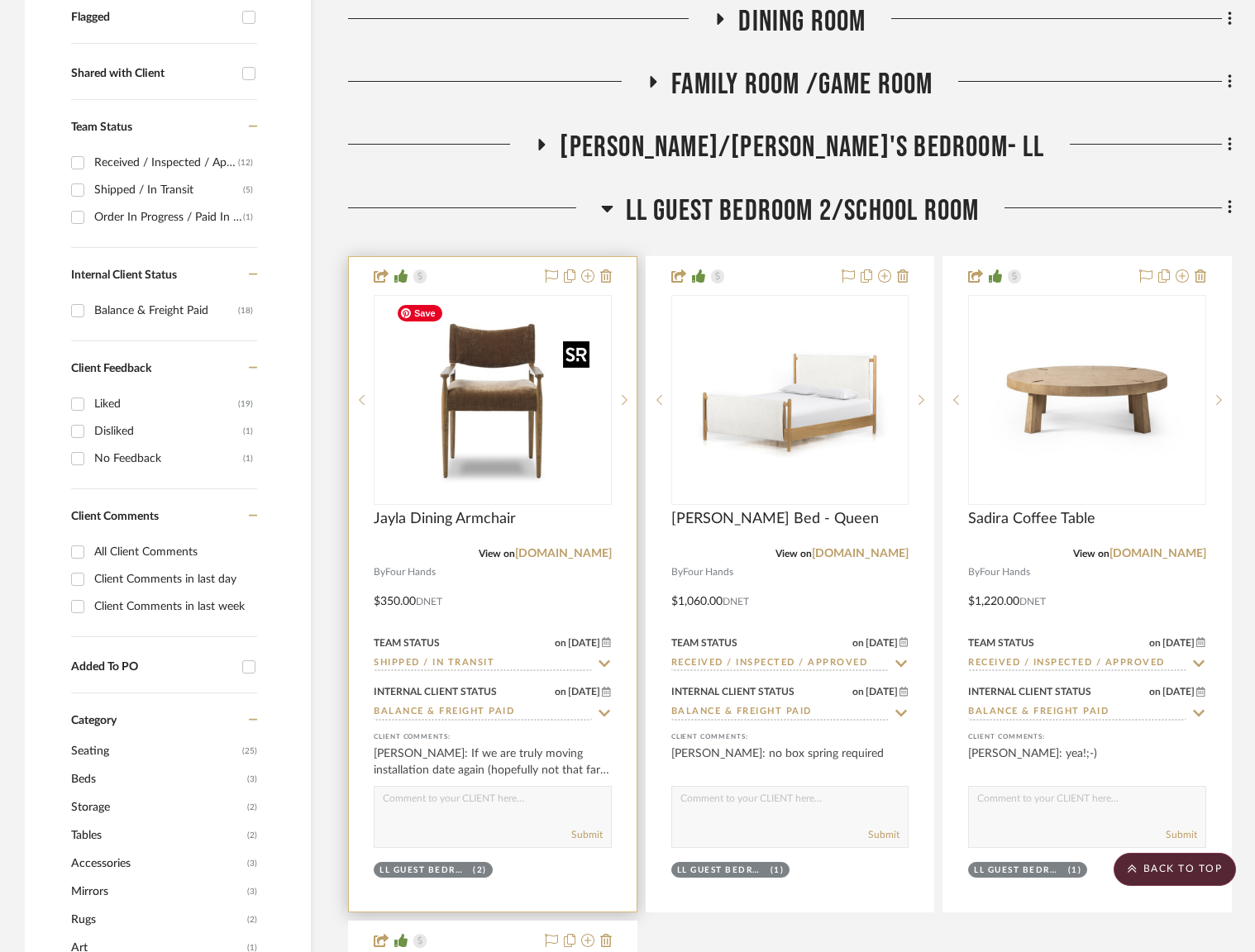
click at [478, 368] on img "0" at bounding box center [493, 400] width 206 height 206
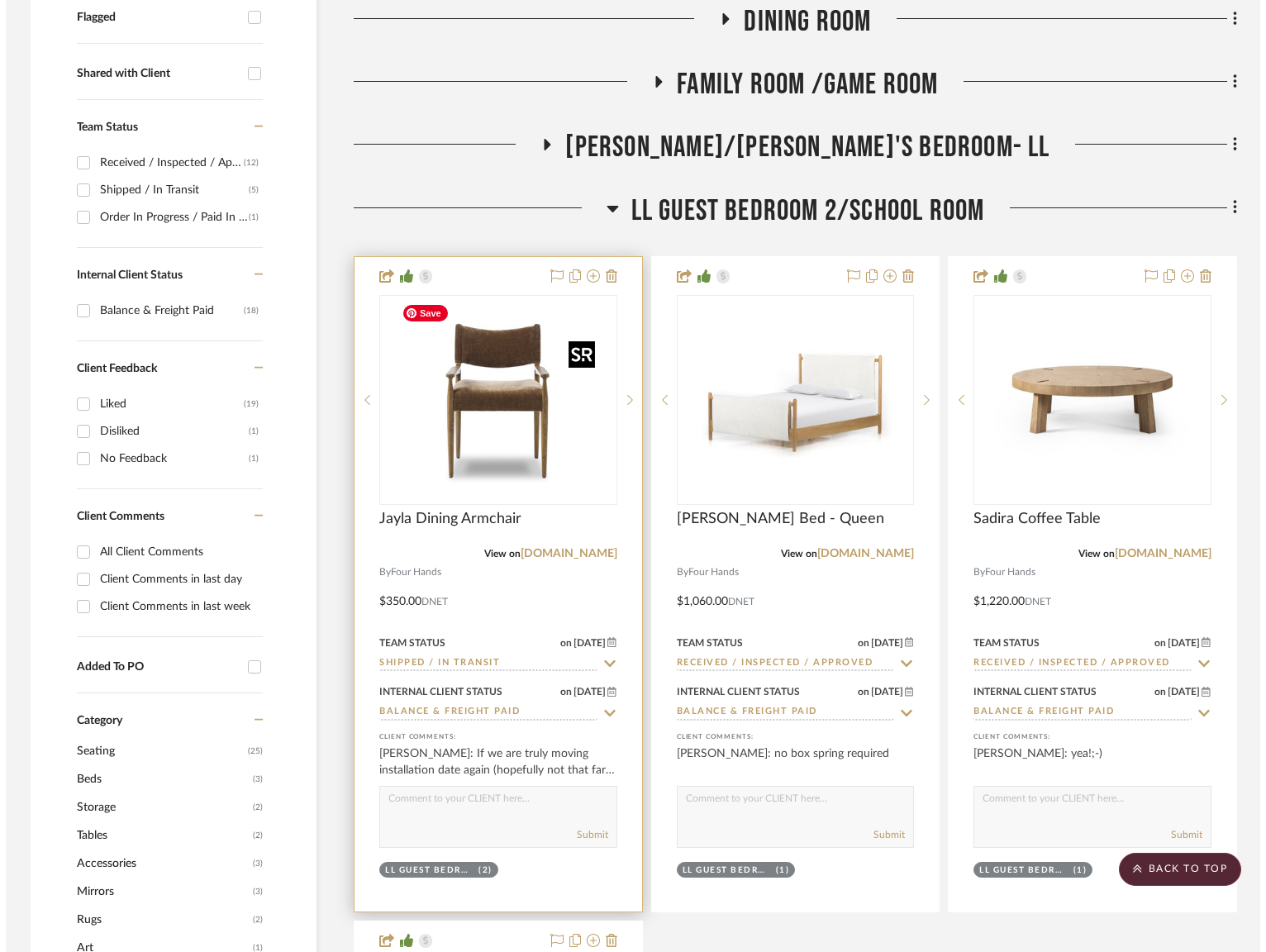
scroll to position [0, 0]
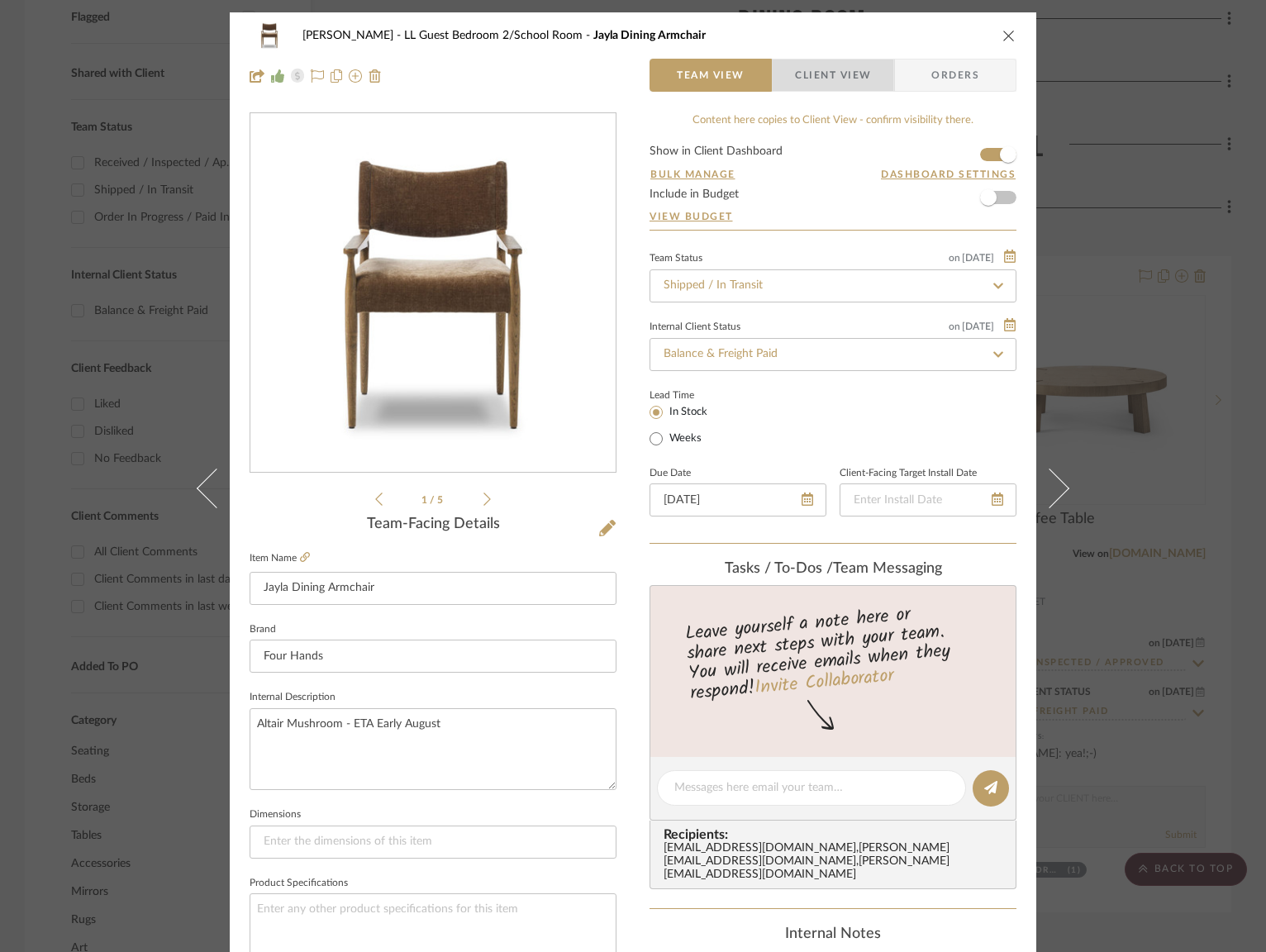
click at [847, 80] on span "Client View" at bounding box center [833, 74] width 76 height 33
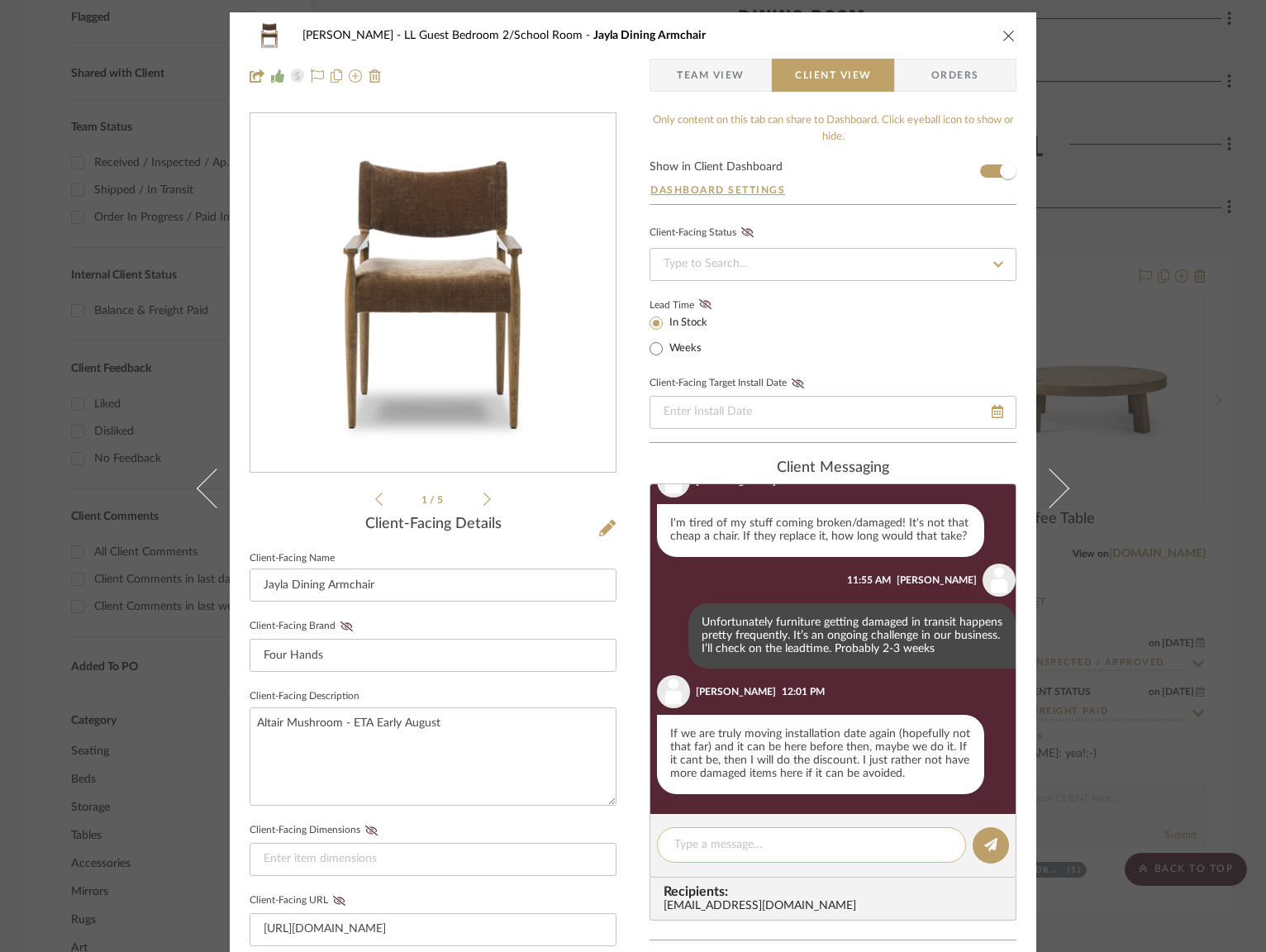
scroll to position [1228, 0]
click at [795, 840] on textarea at bounding box center [811, 844] width 275 height 17
type textarea "L"
click at [762, 862] on div at bounding box center [811, 845] width 309 height 36
click at [761, 845] on textarea at bounding box center [811, 844] width 275 height 17
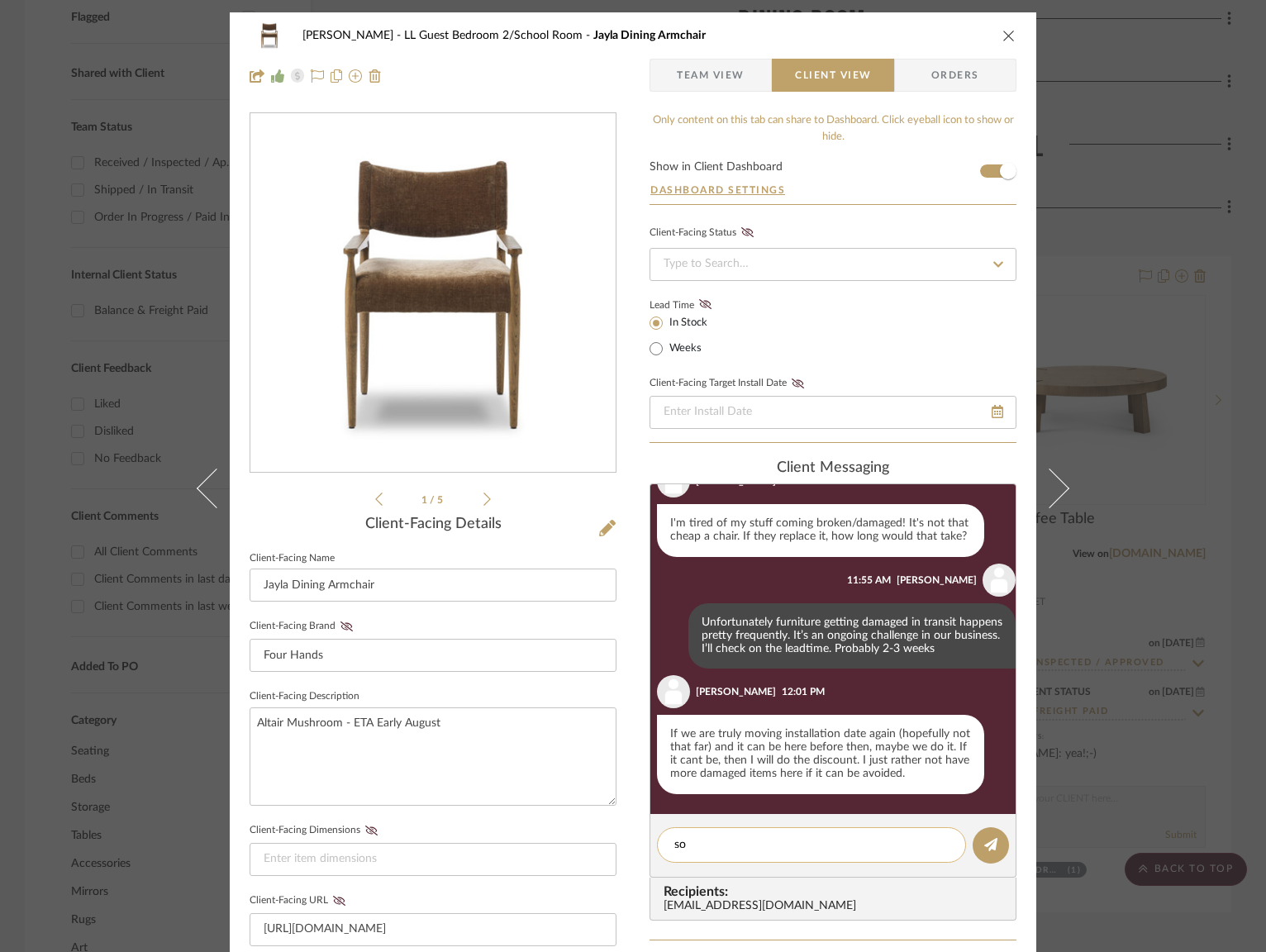
type textarea "s"
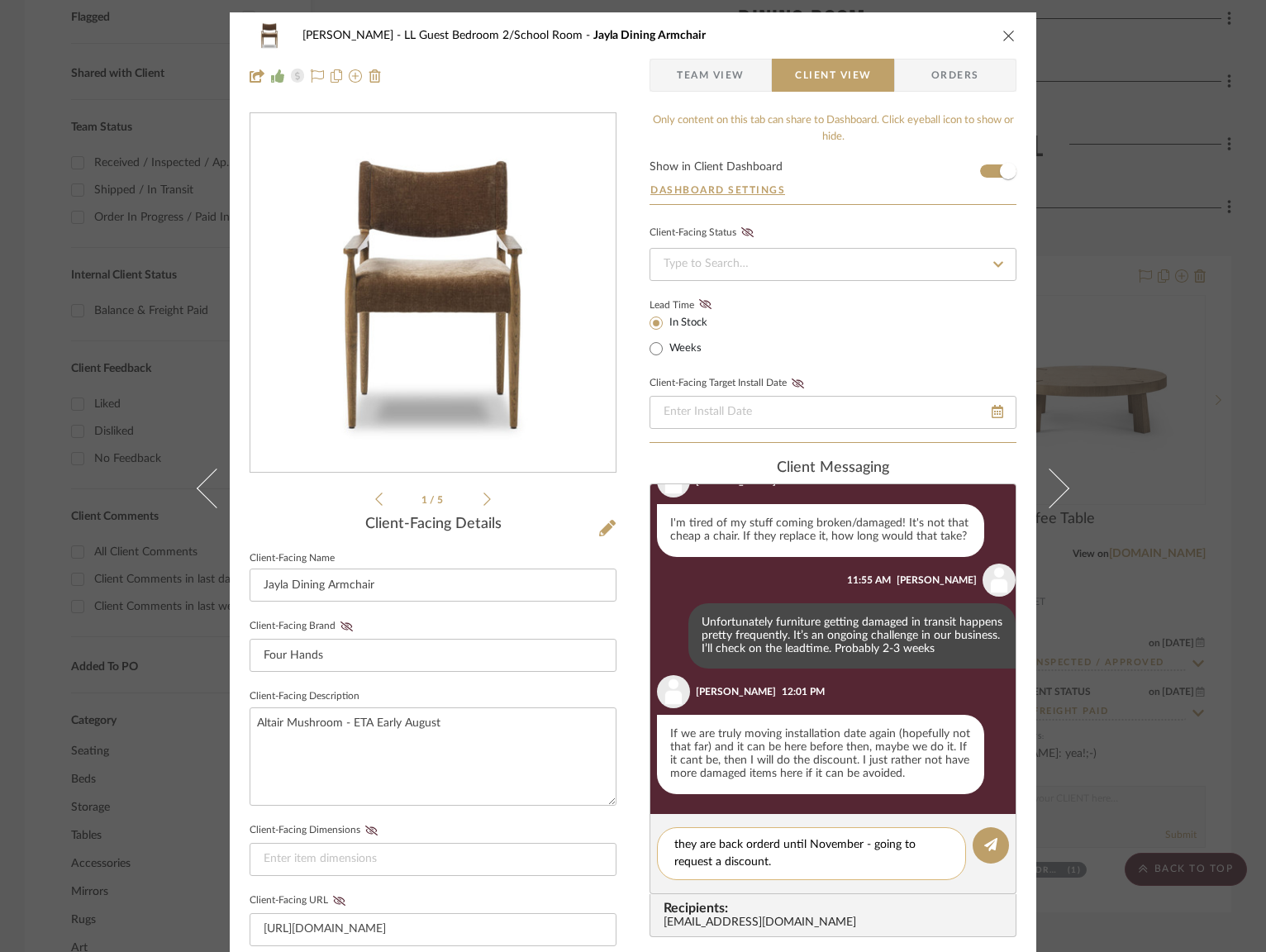
click at [764, 843] on textarea "they are back orderd until November - going to request a discount." at bounding box center [811, 853] width 275 height 35
click at [768, 845] on textarea "they are back orderd until November - going to request a discount." at bounding box center [811, 853] width 275 height 35
type textarea "they are back ordered until November - going to request a discount."
click at [973, 852] on button at bounding box center [991, 845] width 37 height 37
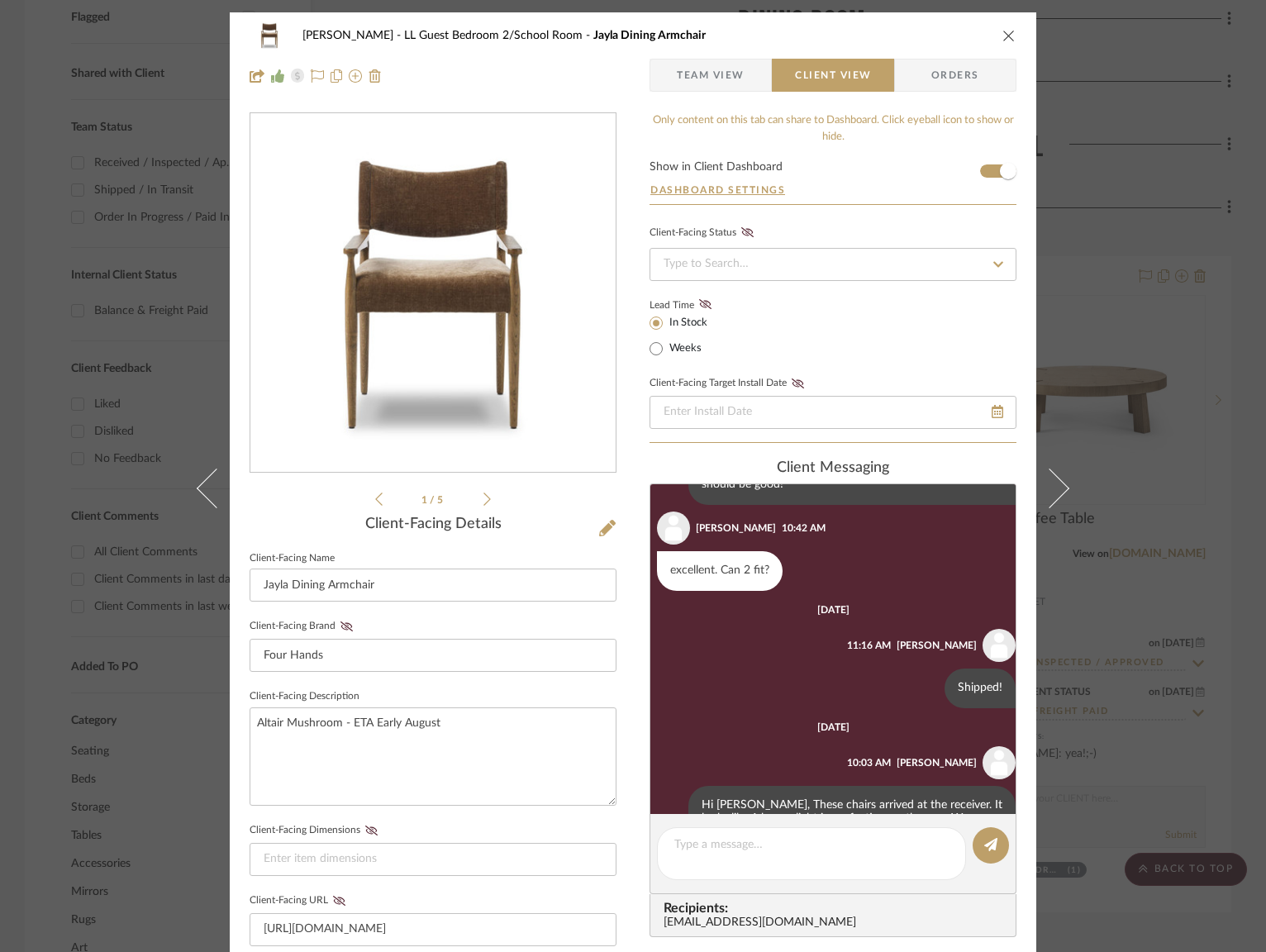
scroll to position [406, 0]
drag, startPoint x: 716, startPoint y: 73, endPoint x: 716, endPoint y: 88, distance: 15.0
click at [716, 73] on span "Team View" at bounding box center [711, 74] width 68 height 33
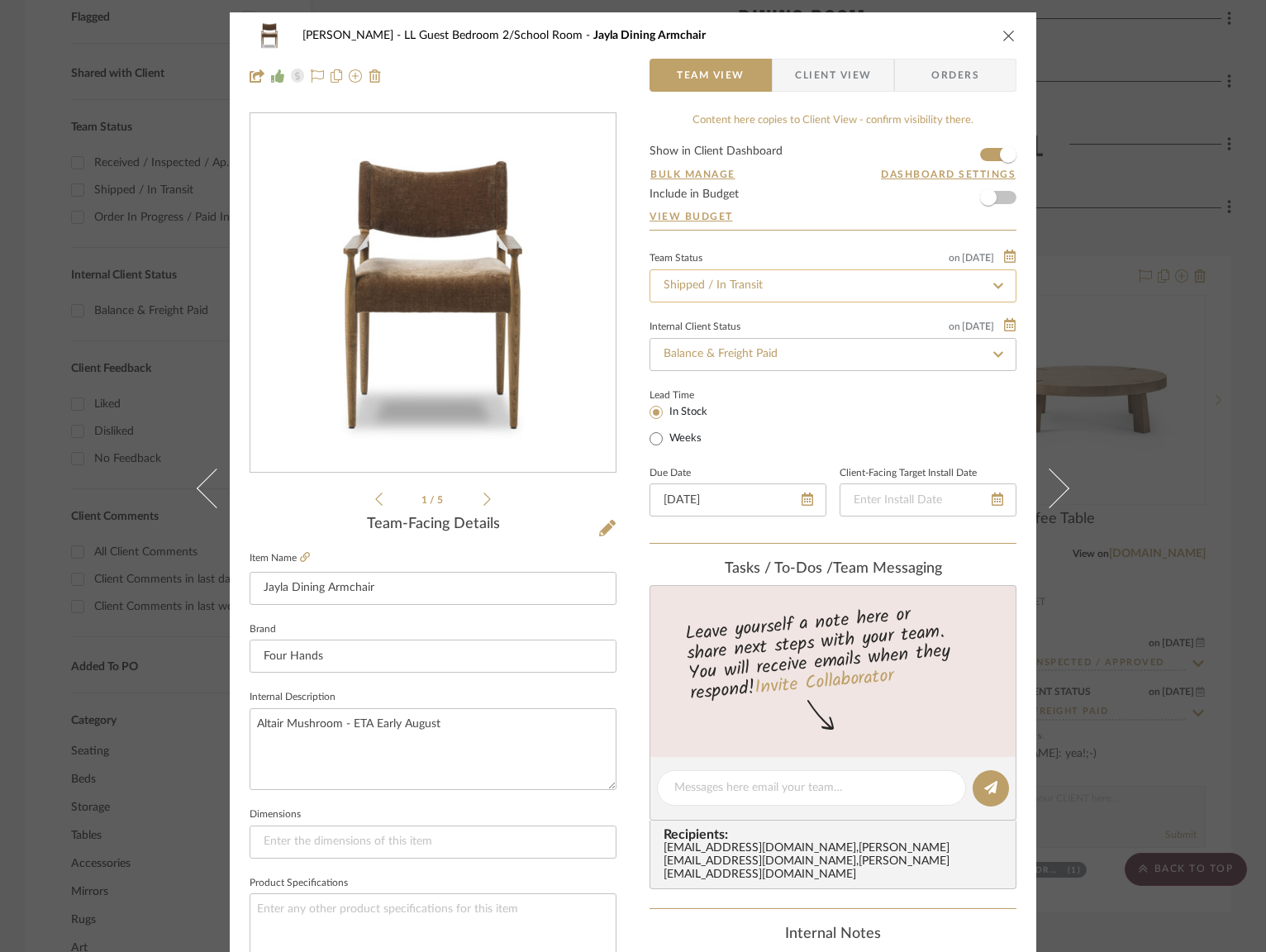
click at [737, 279] on input "Shipped / In Transit" at bounding box center [833, 285] width 367 height 33
click at [833, 74] on span "Client View" at bounding box center [833, 74] width 76 height 33
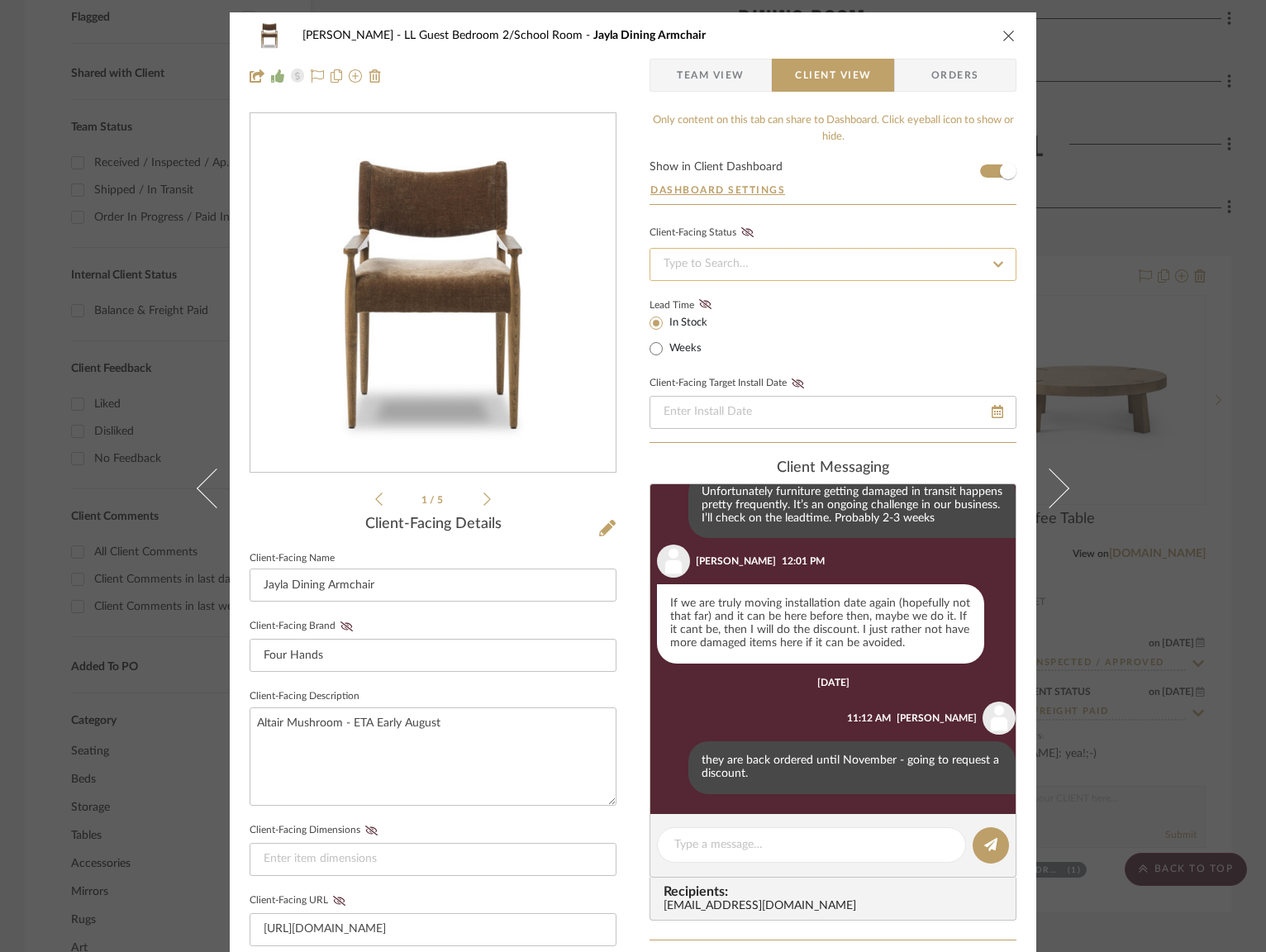
click at [787, 256] on input at bounding box center [833, 264] width 367 height 33
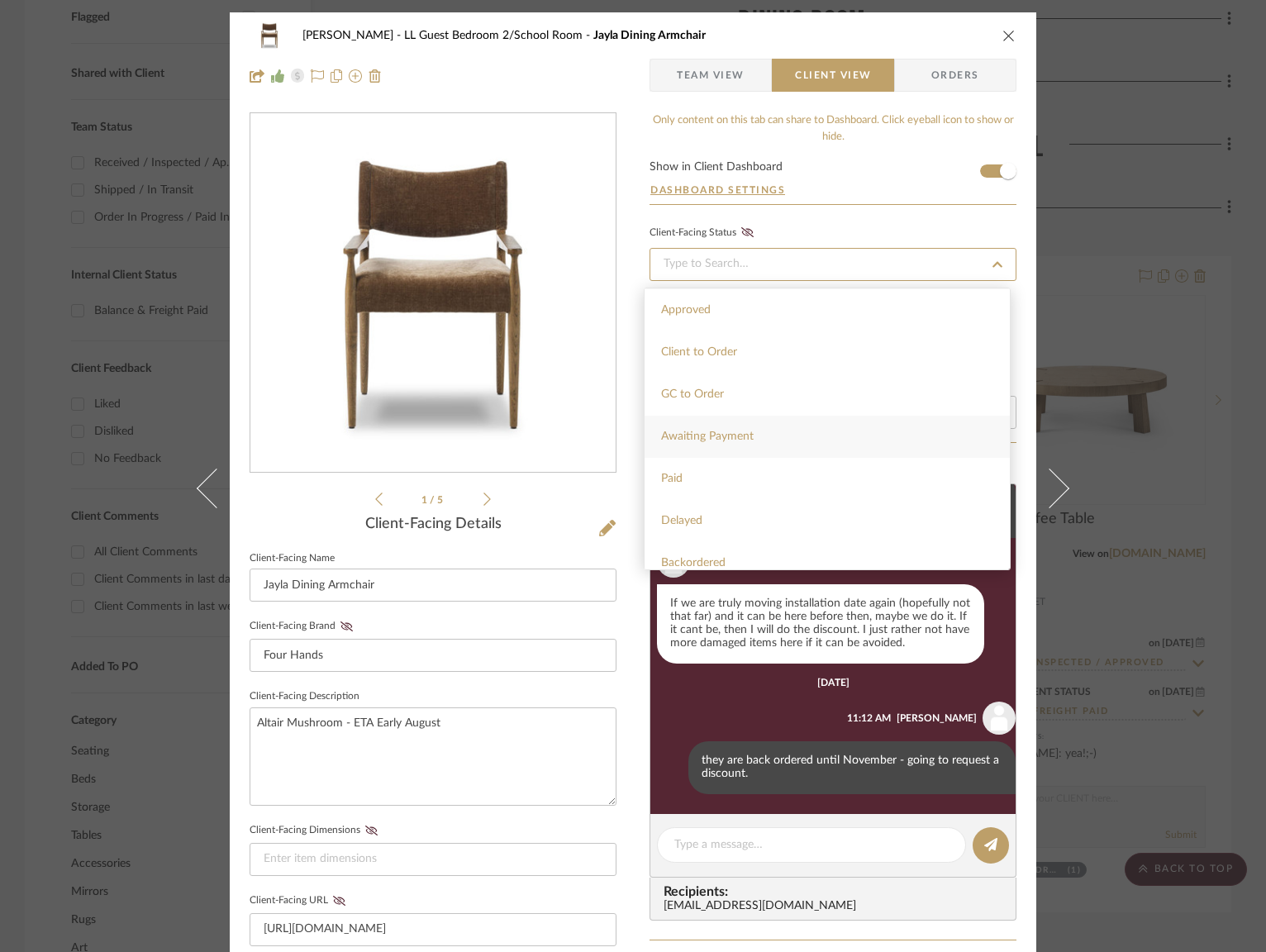
scroll to position [0, 0]
click at [823, 200] on div "Dashboard Settings" at bounding box center [833, 198] width 367 height 10
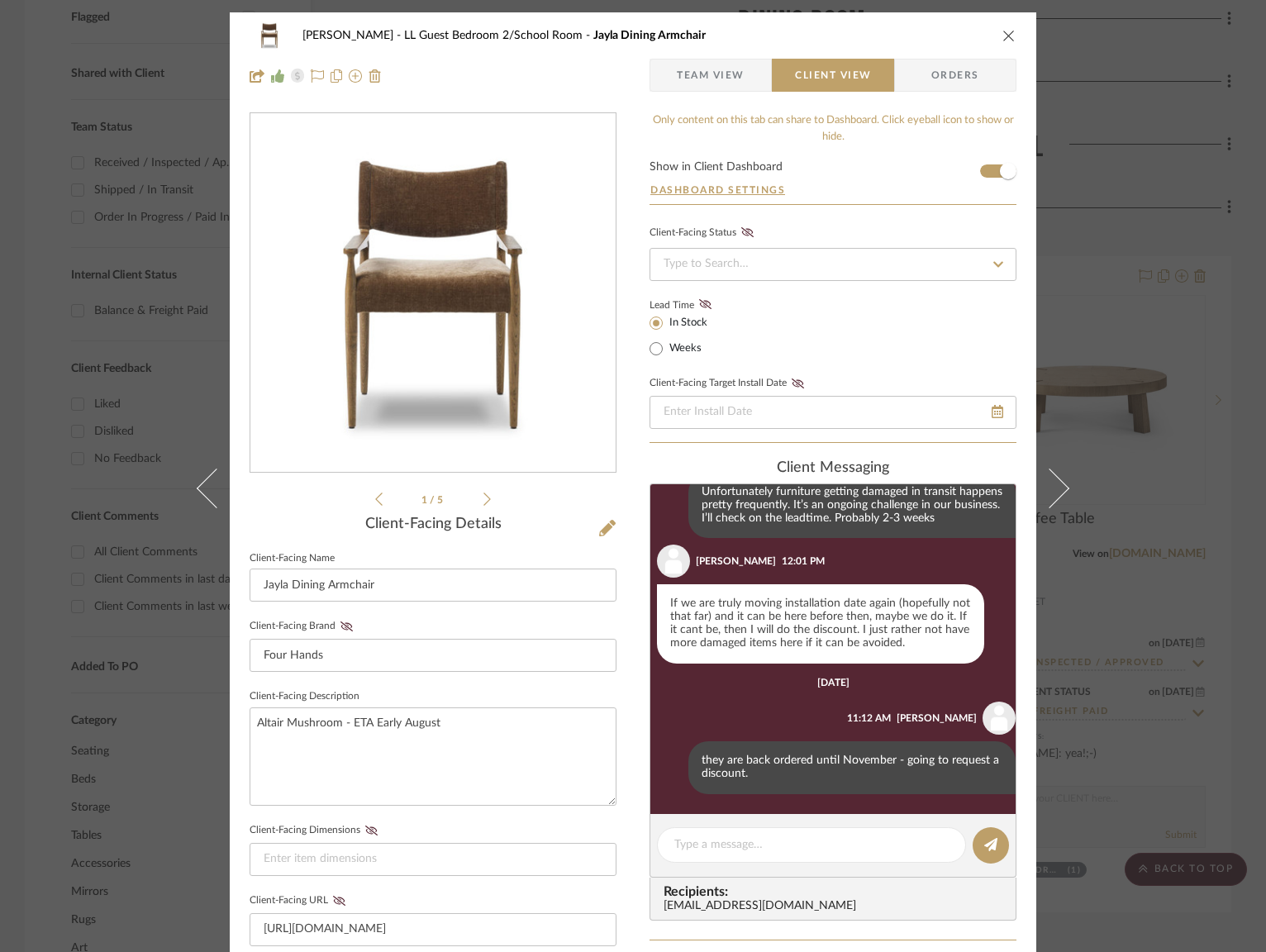
click at [1002, 33] on icon "close" at bounding box center [1008, 35] width 13 height 13
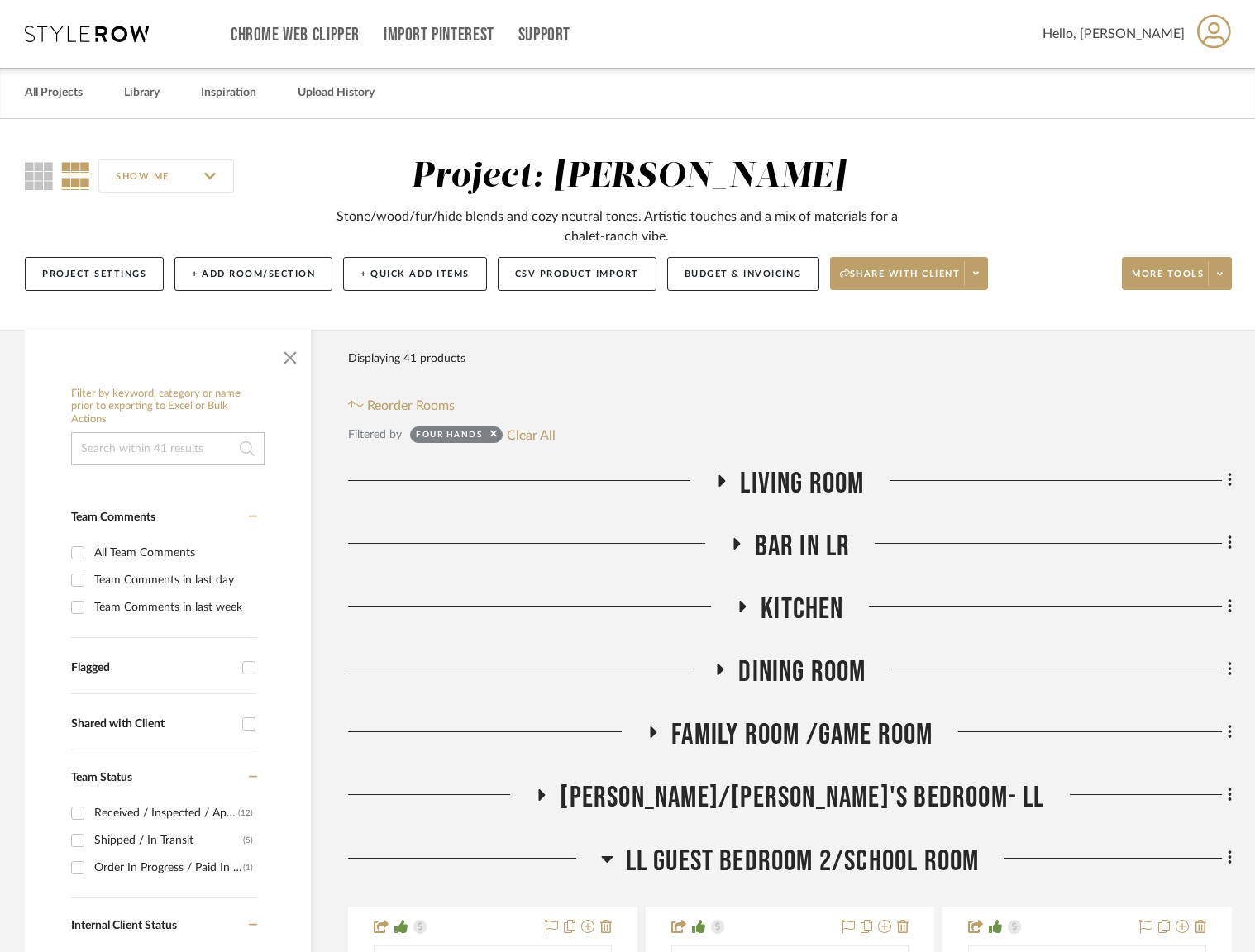
click at [831, 483] on span "Living Room" at bounding box center [802, 484] width 124 height 36
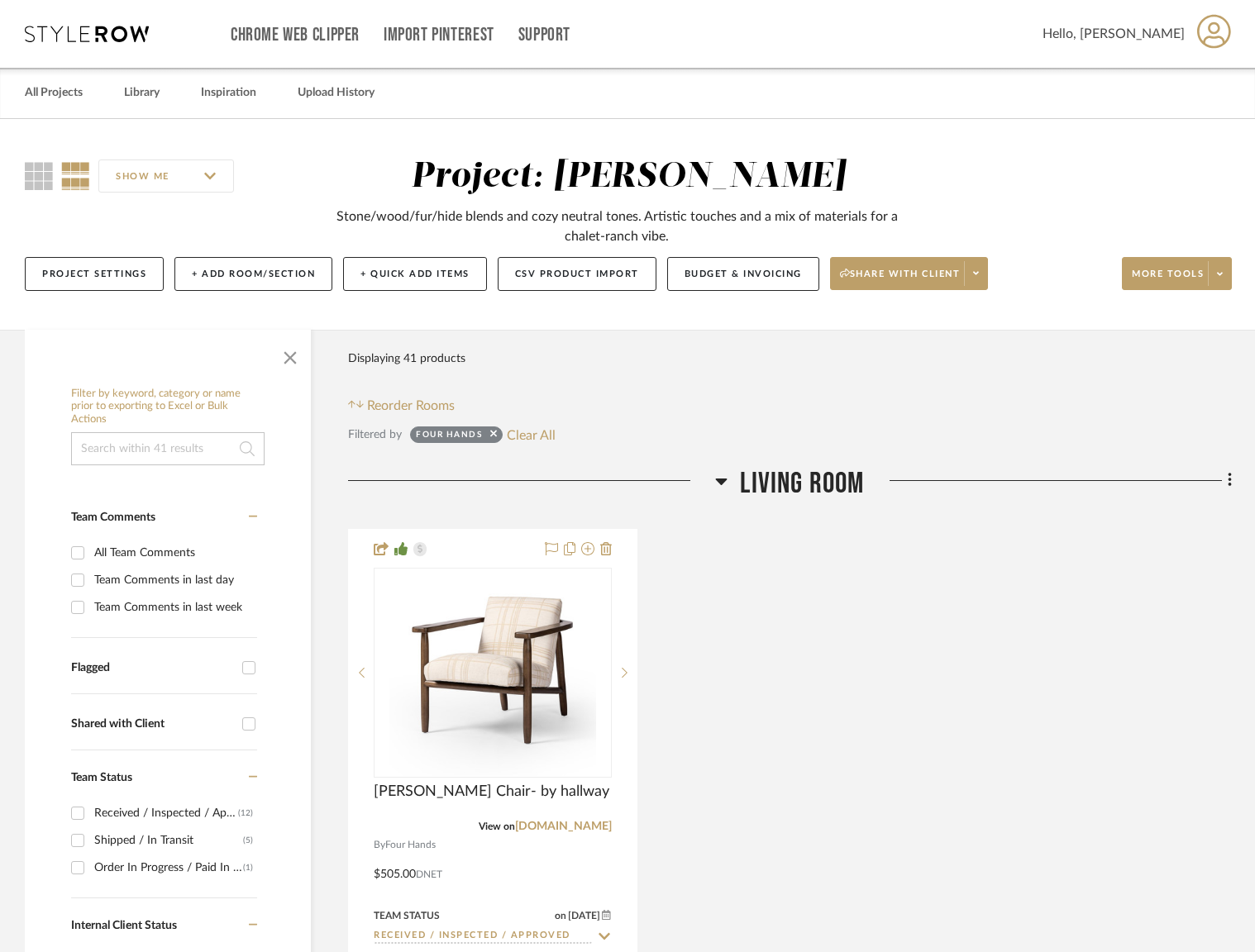
click at [831, 483] on span "Living Room" at bounding box center [802, 484] width 124 height 36
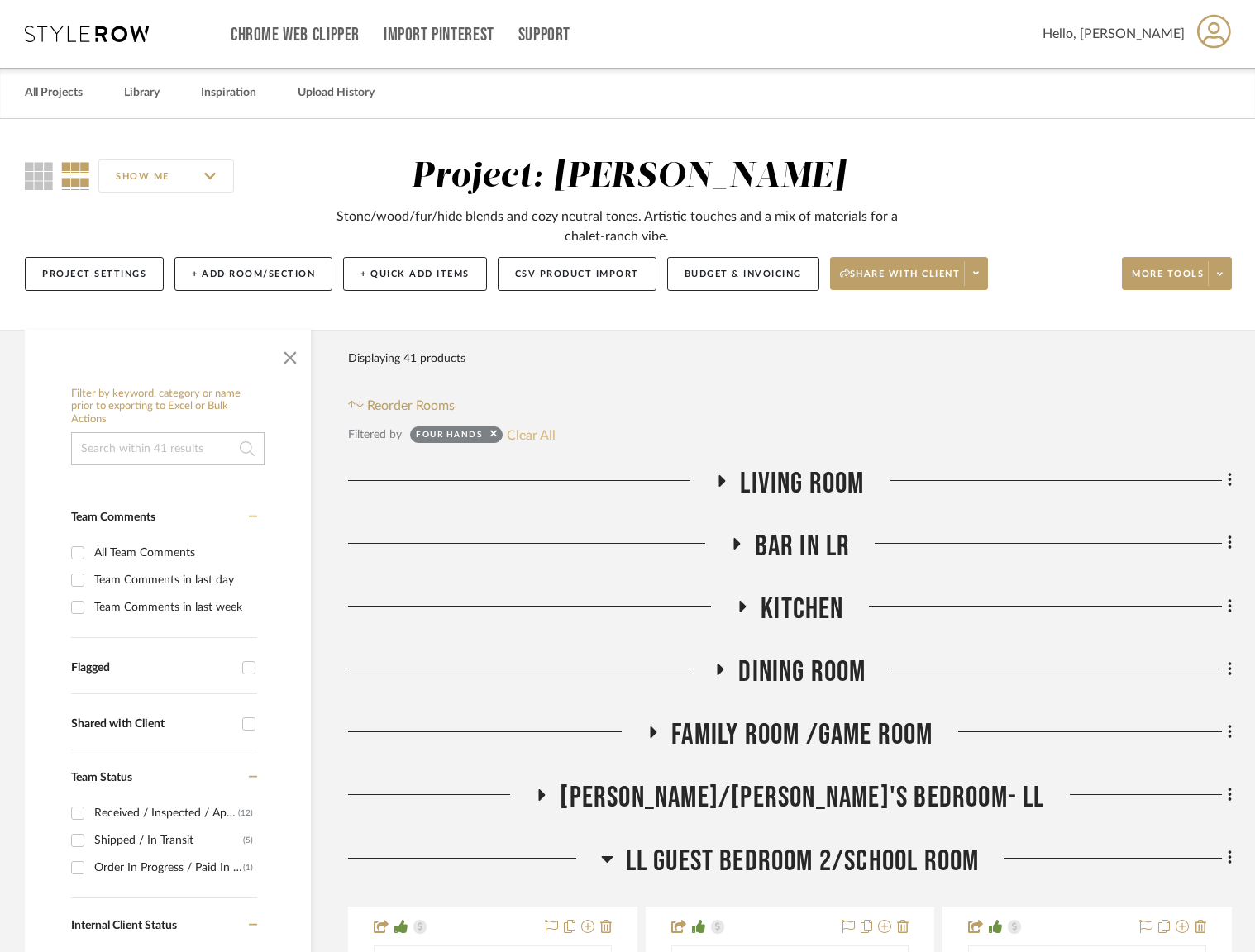
click at [537, 443] on button "Clear All" at bounding box center [531, 434] width 48 height 22
checkbox input "false"
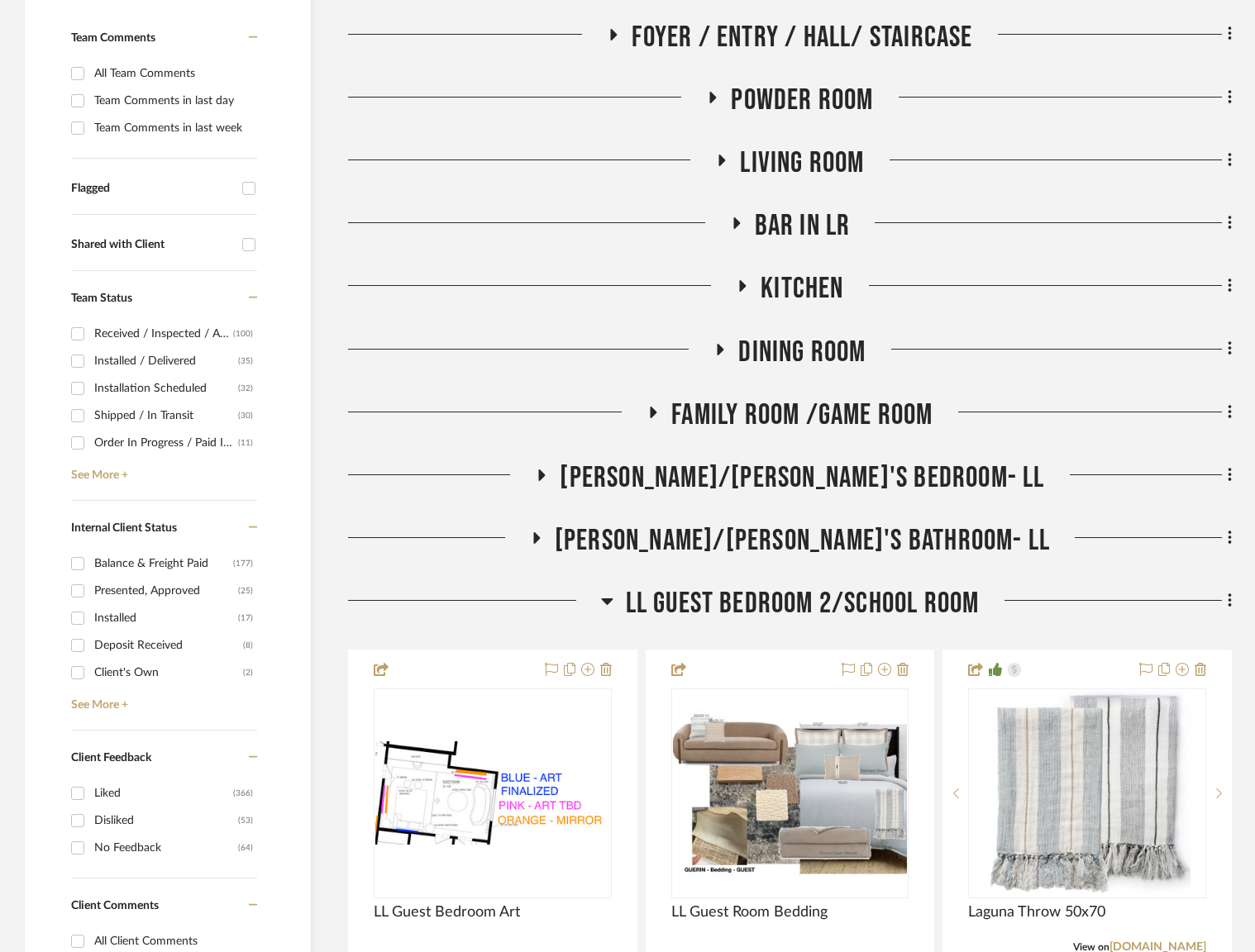
scroll to position [768, 0]
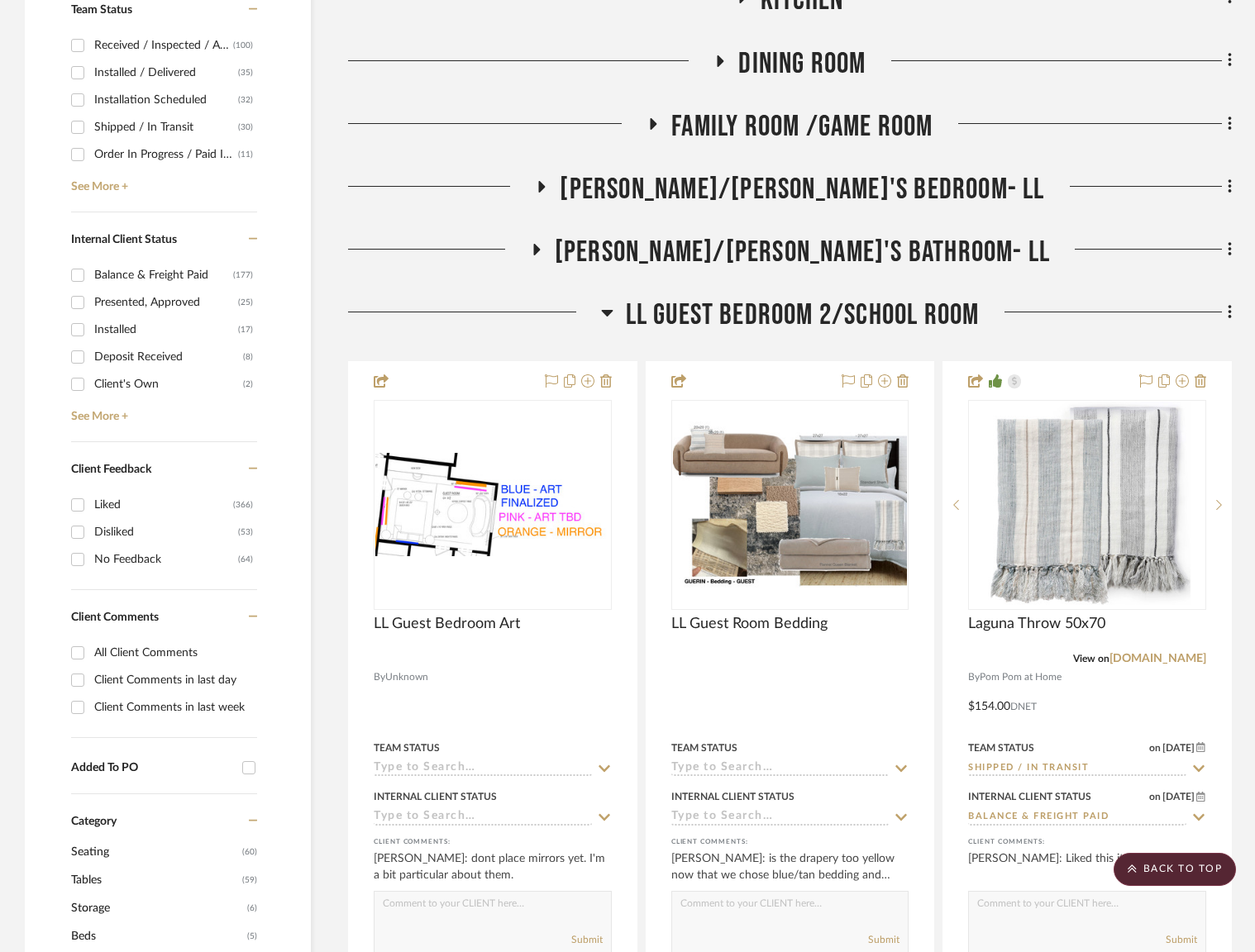
click at [767, 319] on span "LL Guest Bedroom 2/School Room" at bounding box center [803, 316] width 354 height 36
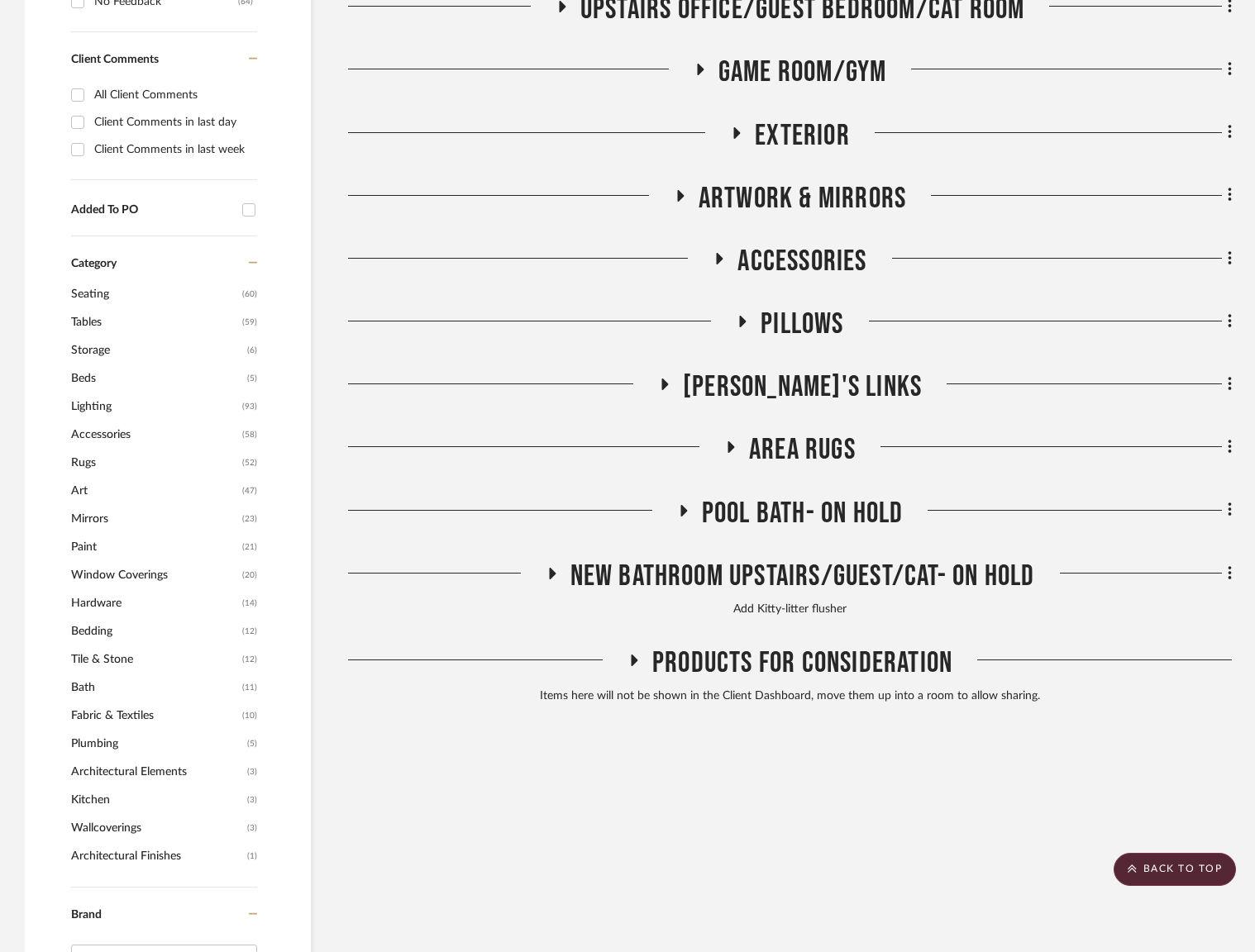
scroll to position [1456, 0]
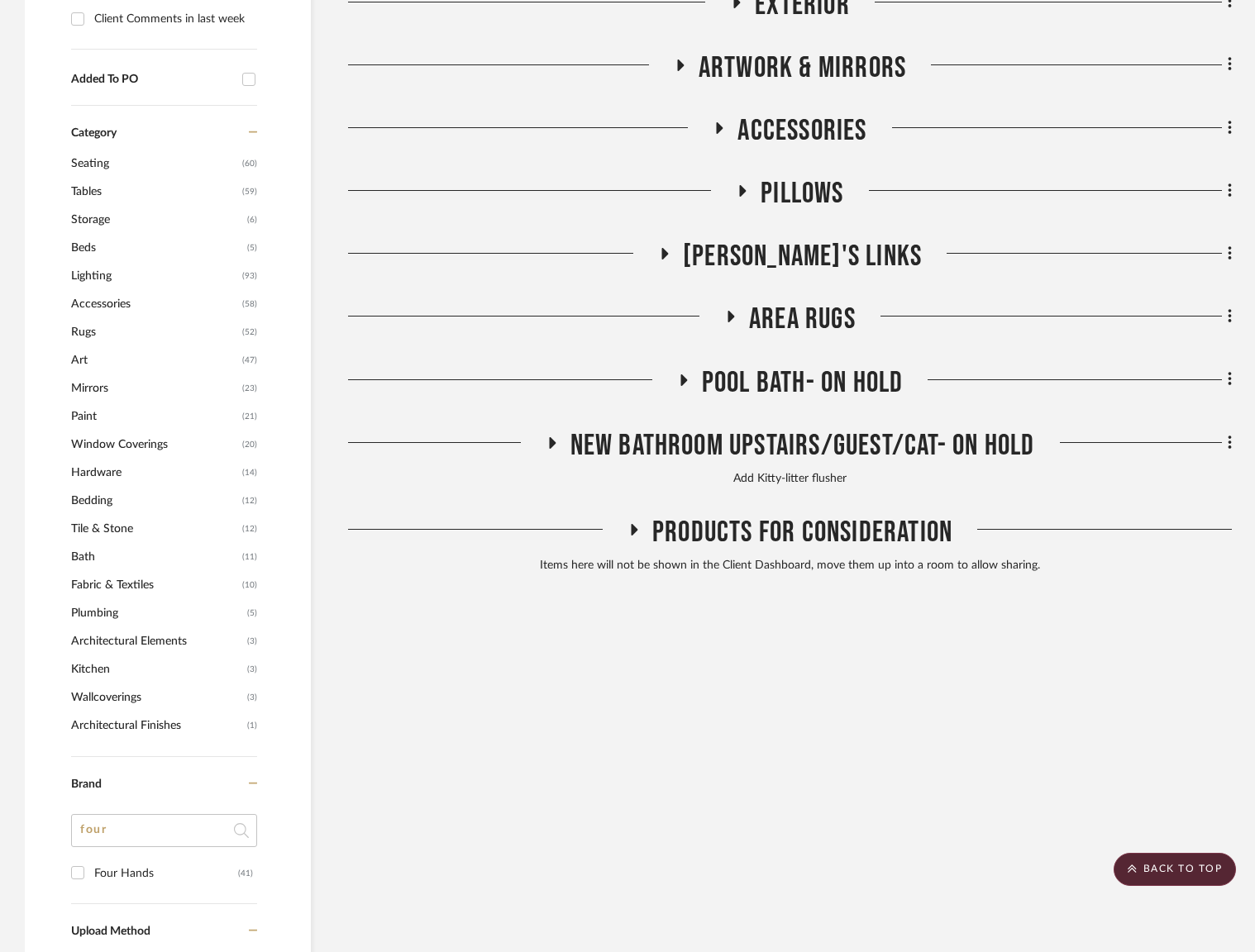
click at [172, 827] on input "four" at bounding box center [163, 830] width 186 height 33
click at [172, 826] on input "four" at bounding box center [163, 830] width 186 height 33
type input "ibeco"
click at [170, 825] on input "ibeco" at bounding box center [163, 830] width 186 height 33
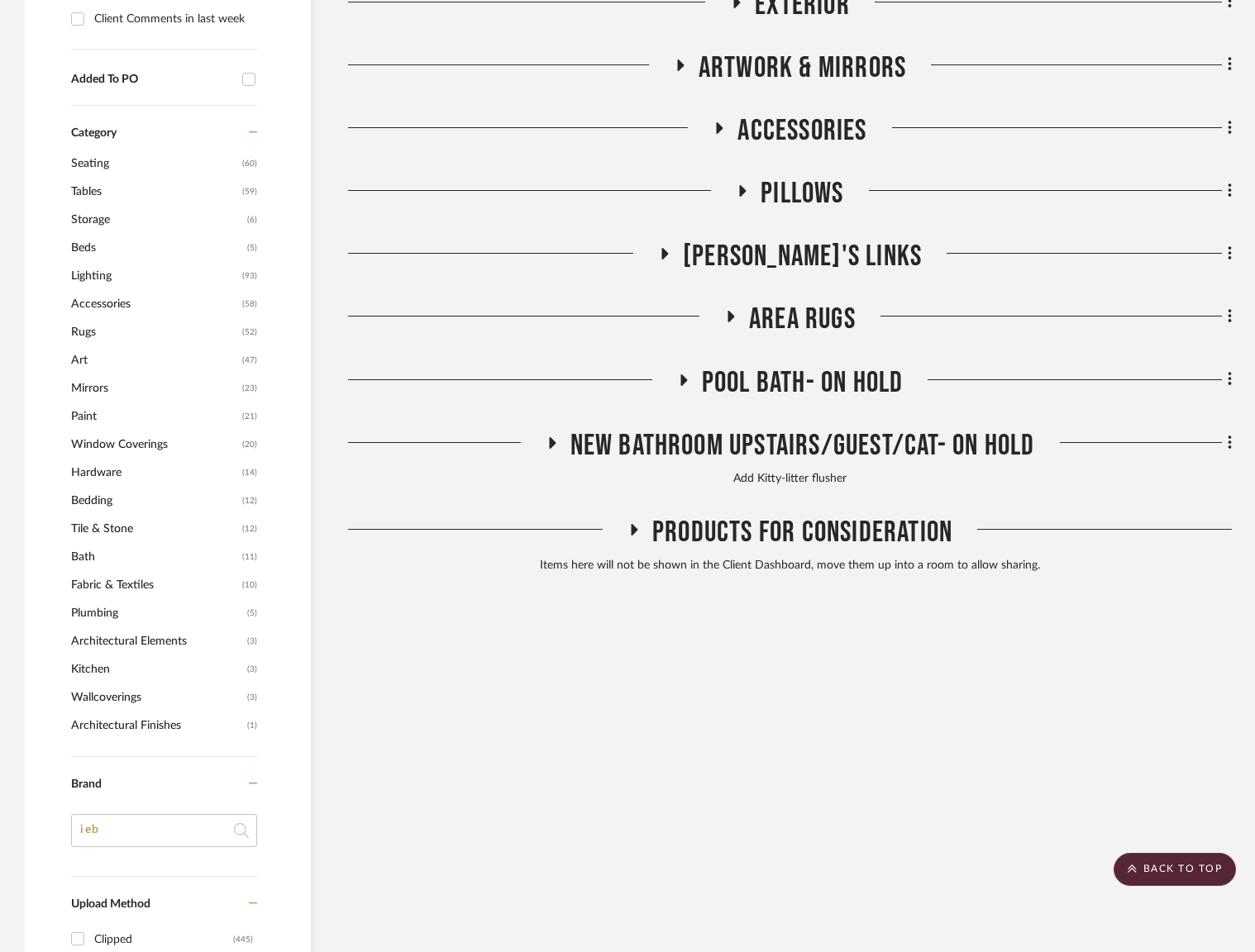
type input "ie"
type input "libeco"
click at [78, 873] on input "Libeco (4)" at bounding box center [77, 872] width 26 height 26
checkbox input "true"
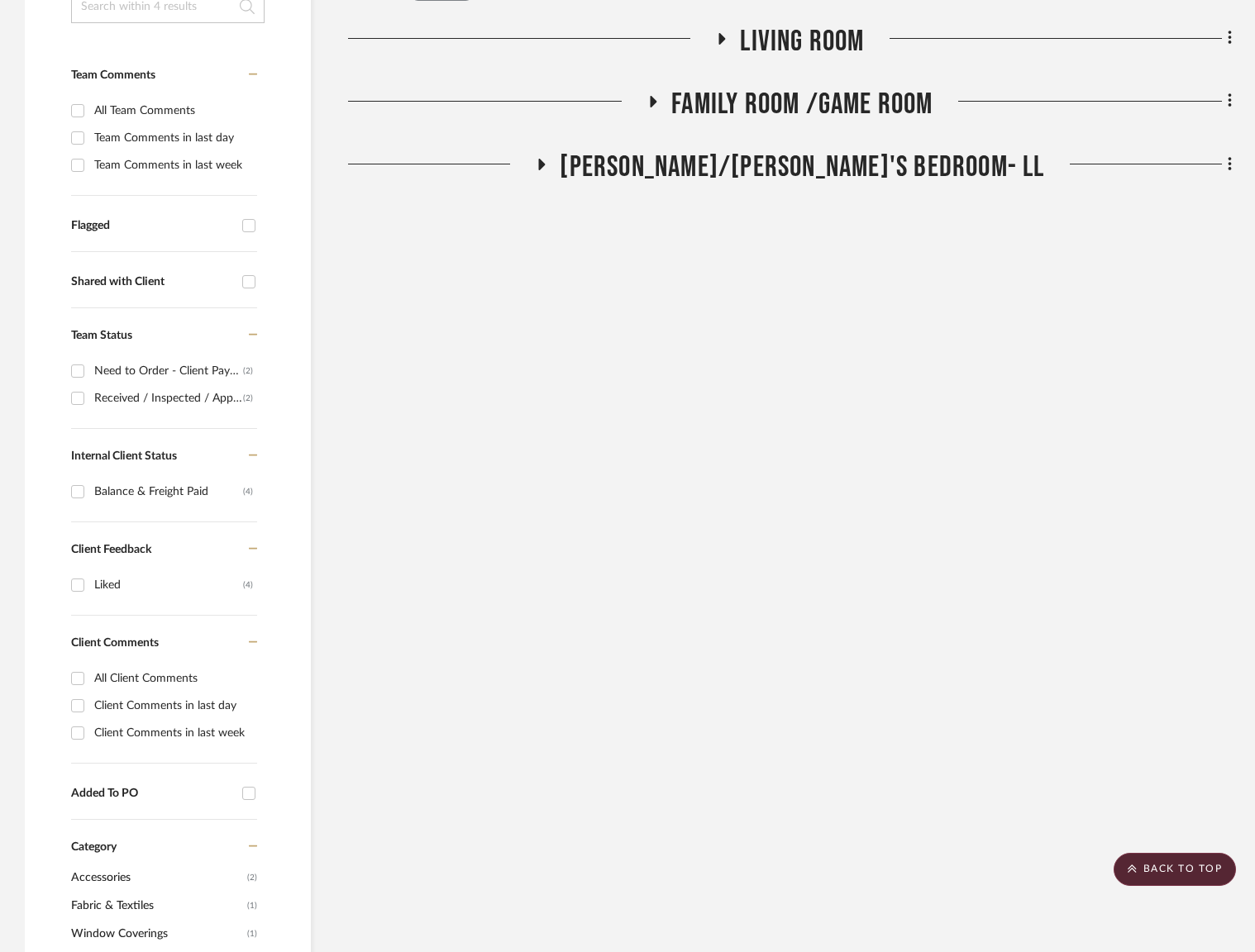
scroll to position [298, 0]
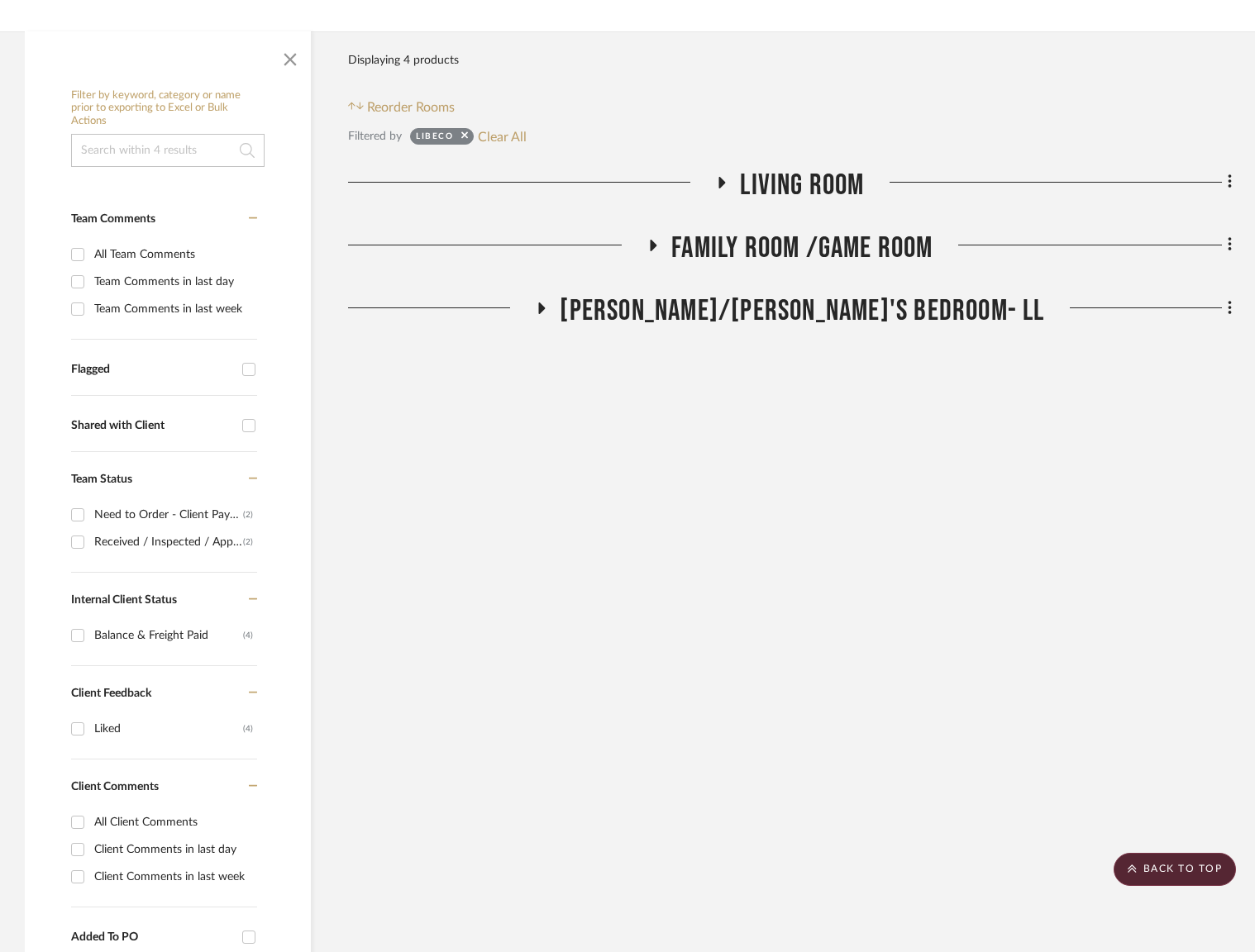
click at [787, 162] on div "Filter Products Displaying 4 products Reorder Rooms Filtered by Libeco Clear Al…" at bounding box center [790, 933] width 883 height 1804
click at [788, 176] on span "Living Room" at bounding box center [802, 186] width 124 height 36
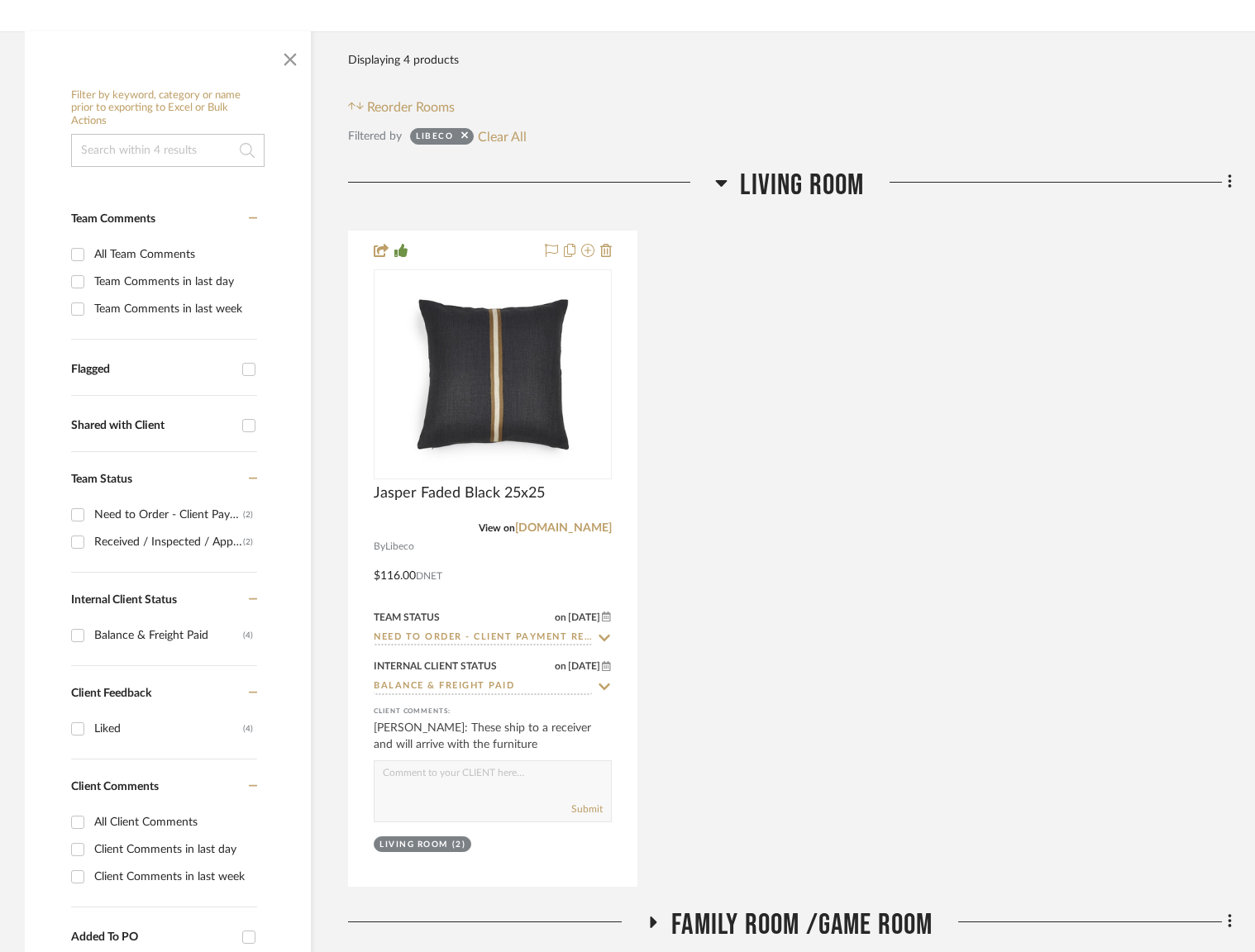
click at [787, 178] on span "Living Room" at bounding box center [802, 186] width 124 height 36
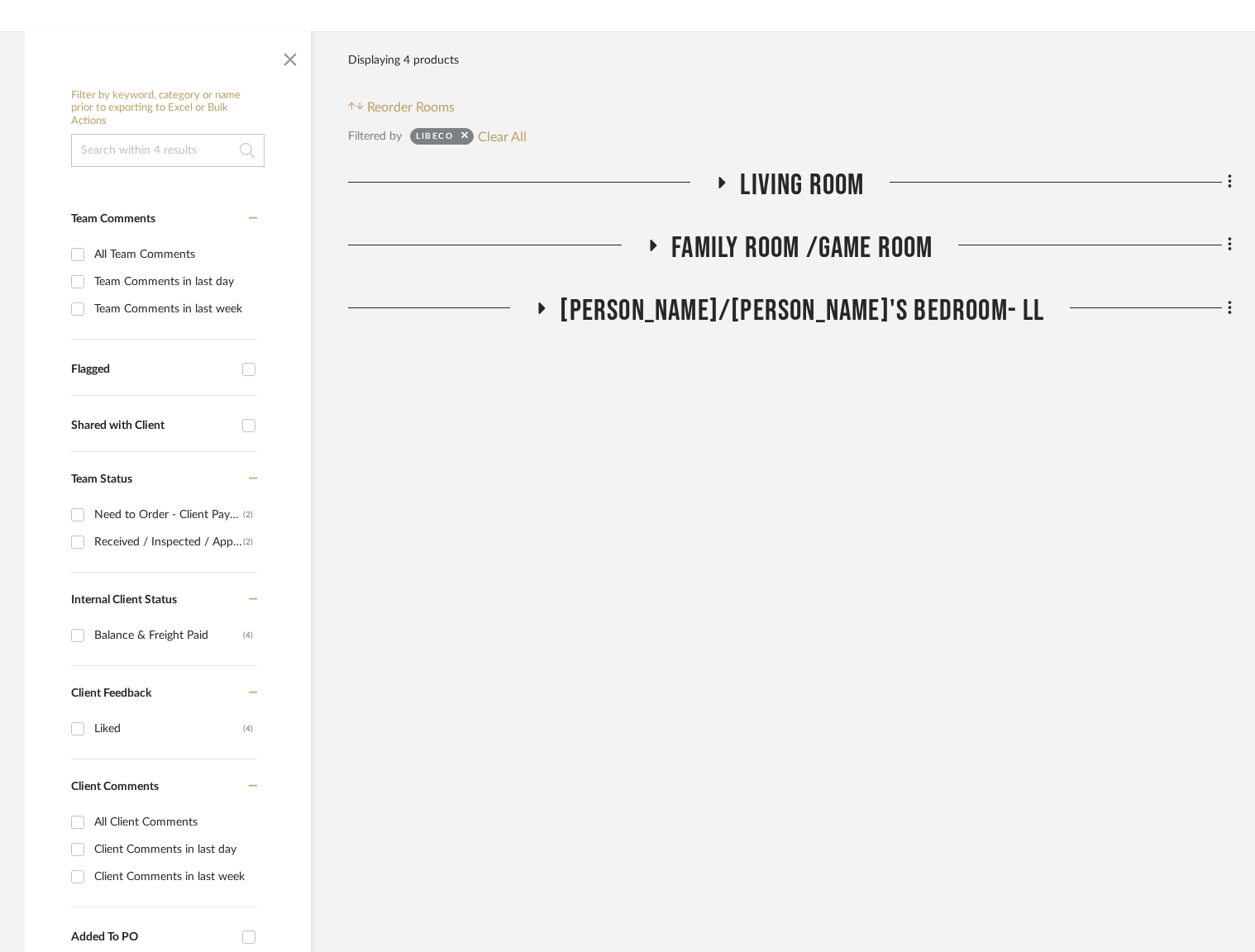
click at [800, 245] on span "Family Room /Game Room" at bounding box center [802, 249] width 261 height 36
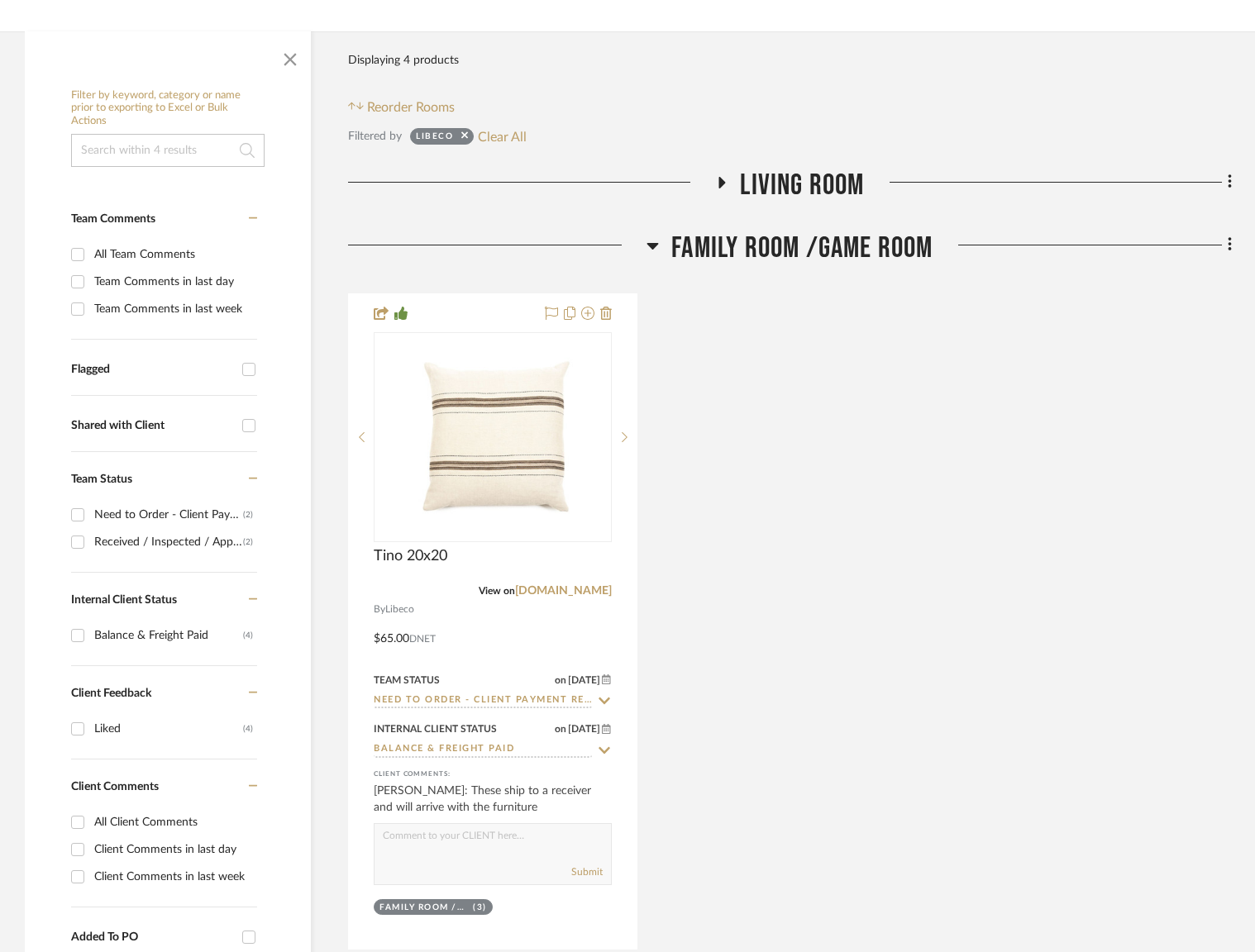
click at [800, 245] on span "Family Room /Game Room" at bounding box center [802, 249] width 261 height 36
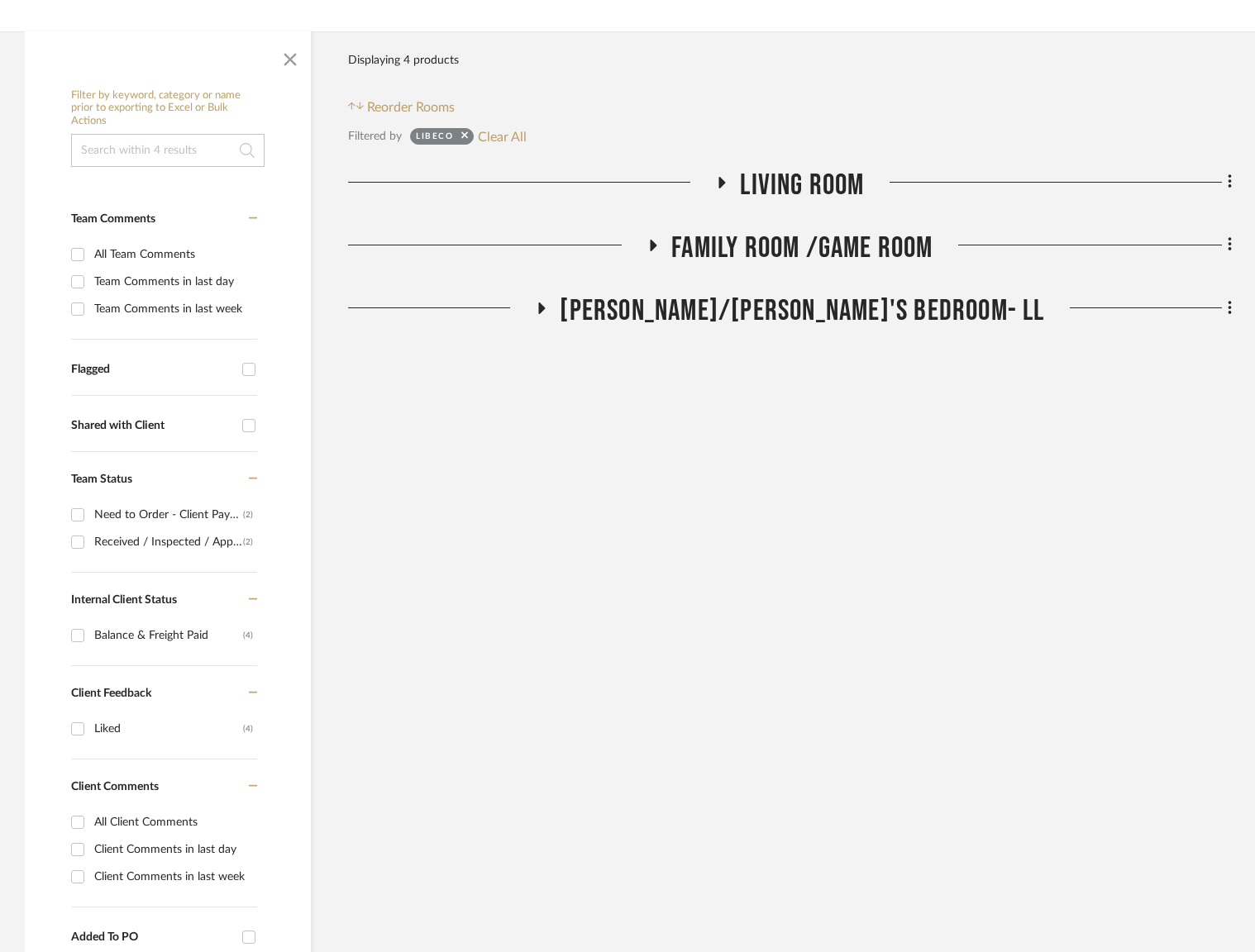
click at [829, 313] on span "Jake/Son's Bedroom- LL" at bounding box center [802, 311] width 485 height 36
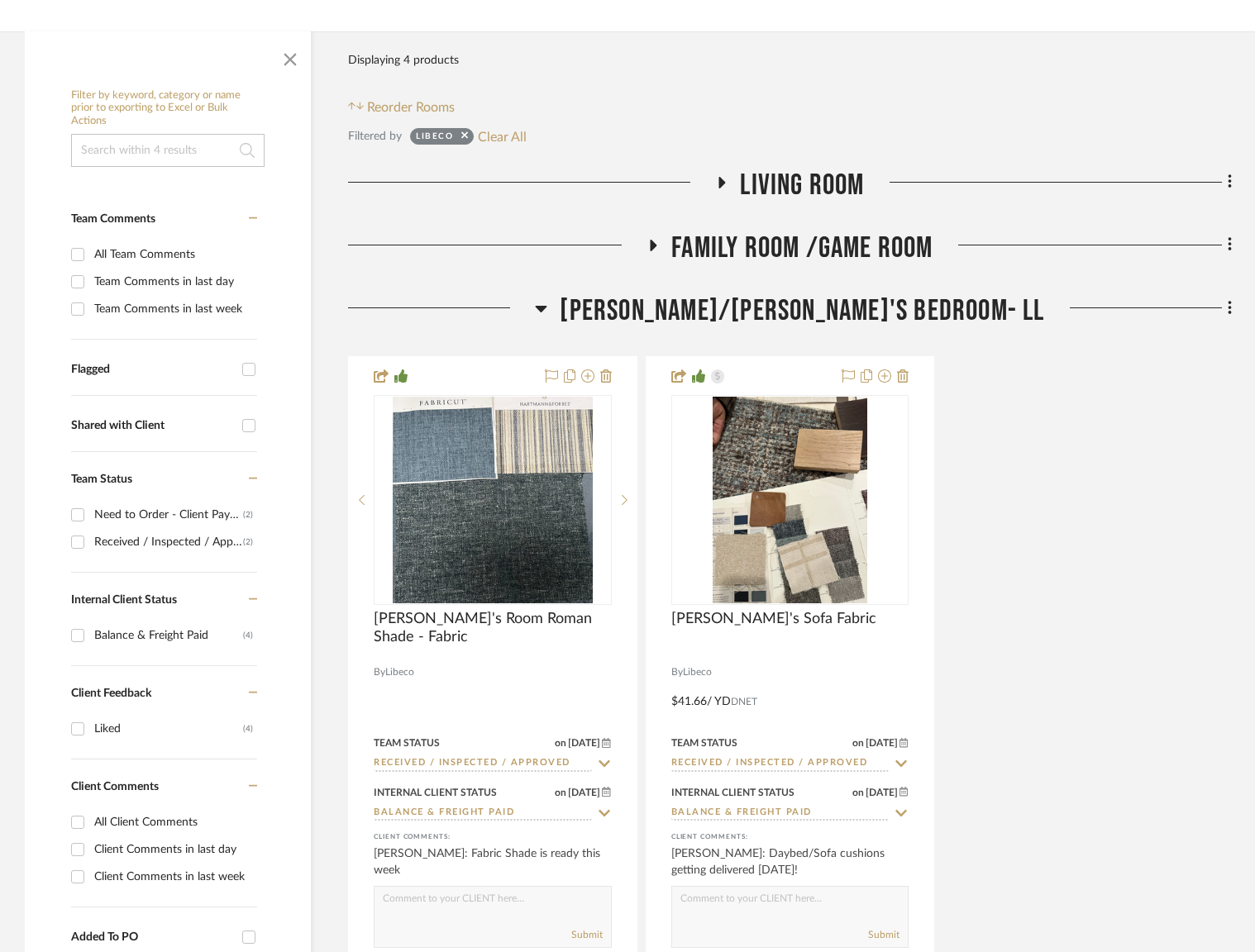
click at [829, 313] on span "Jake/Son's Bedroom- LL" at bounding box center [802, 311] width 485 height 36
